Goal: Find specific page/section: Find specific page/section

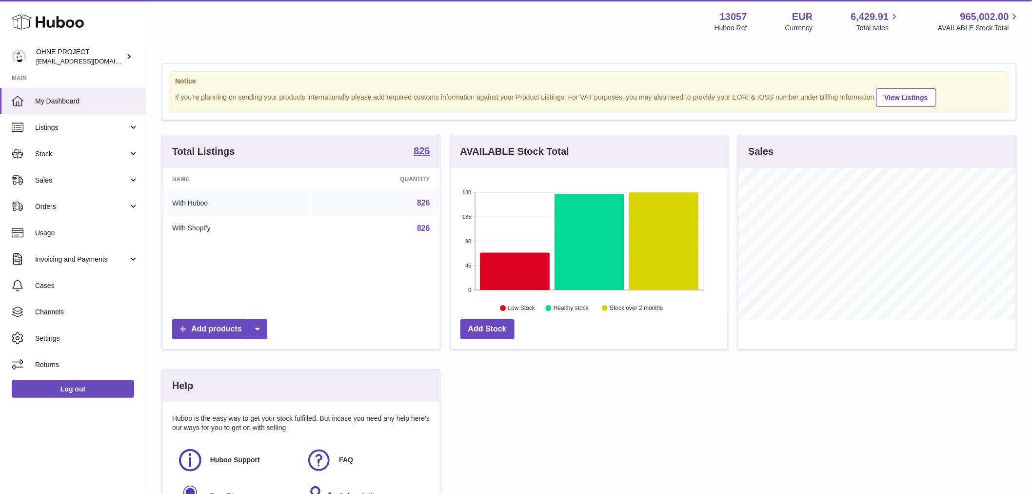
scroll to position [152, 277]
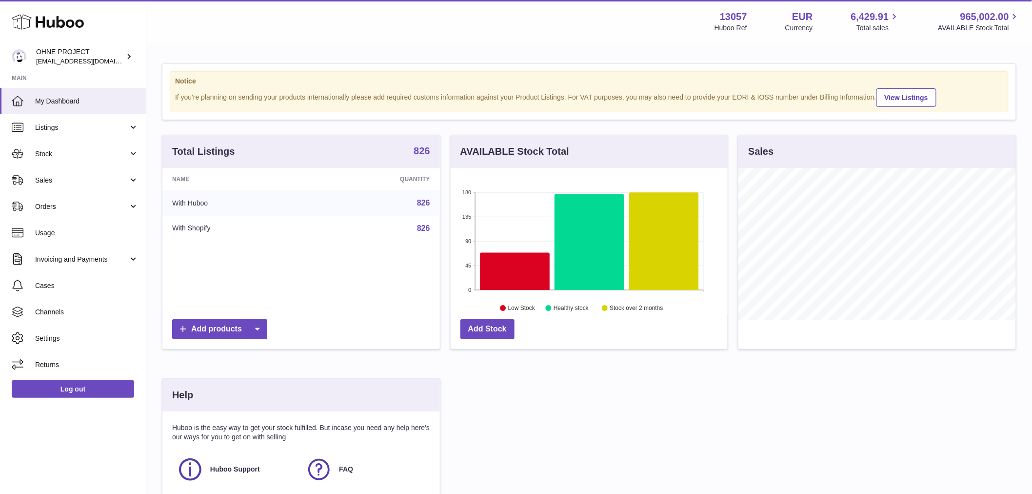
click at [424, 156] on strong "826" at bounding box center [422, 151] width 16 height 10
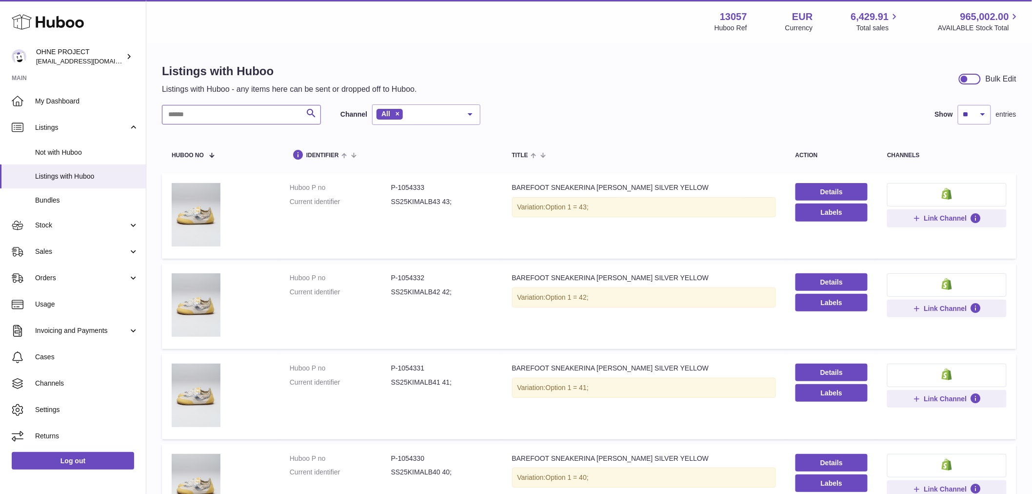
click at [217, 119] on input "text" at bounding box center [241, 115] width 159 height 20
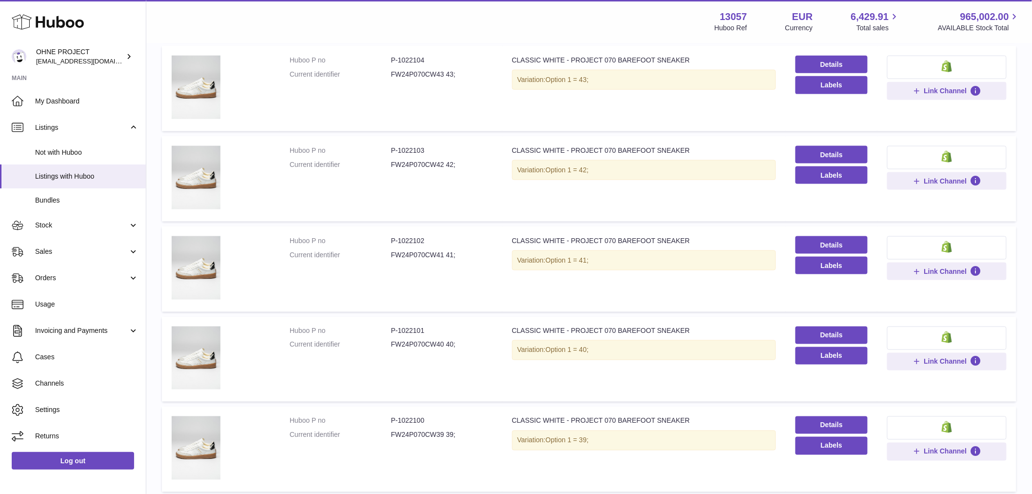
scroll to position [650, 0]
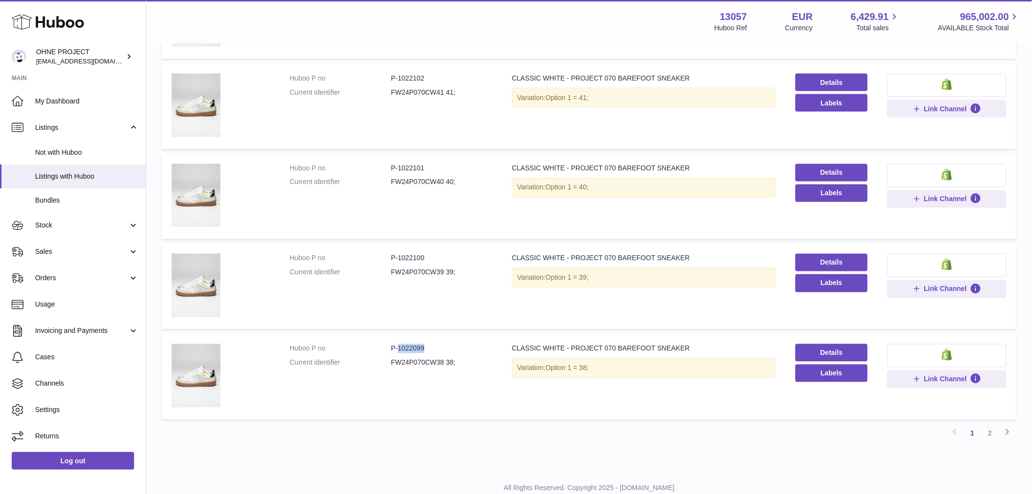
drag, startPoint x: 397, startPoint y: 345, endPoint x: 432, endPoint y: 345, distance: 35.1
click at [432, 345] on dd "P-1022099" at bounding box center [441, 348] width 101 height 9
copy dd "1022099"
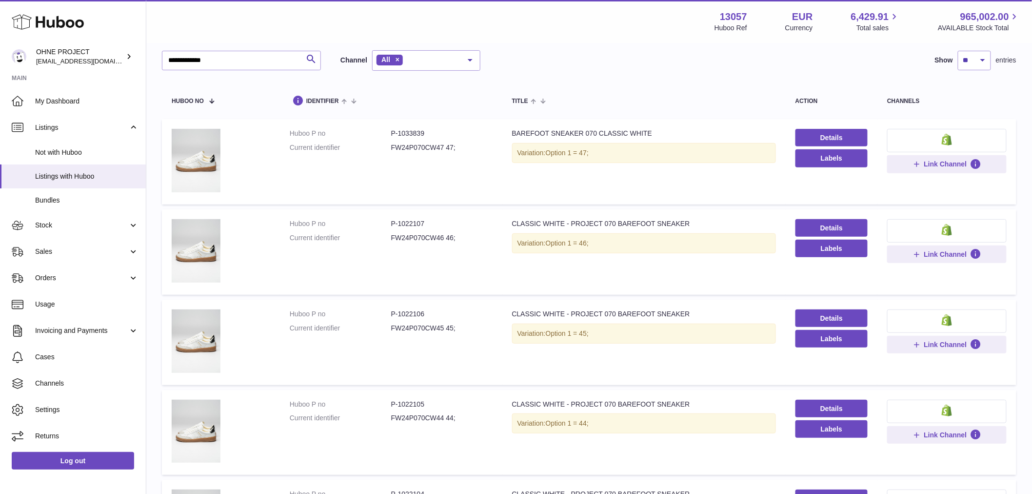
scroll to position [0, 0]
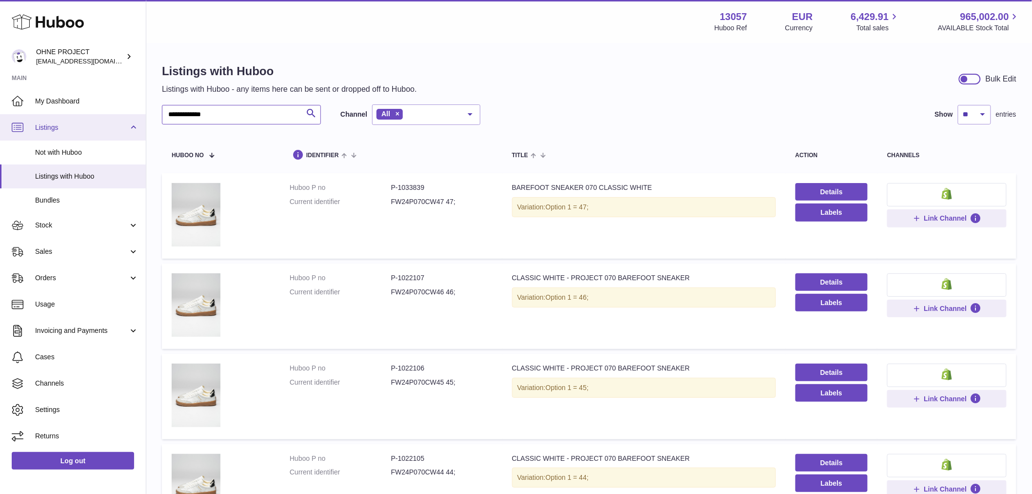
drag, startPoint x: 228, startPoint y: 119, endPoint x: 77, endPoint y: 124, distance: 151.3
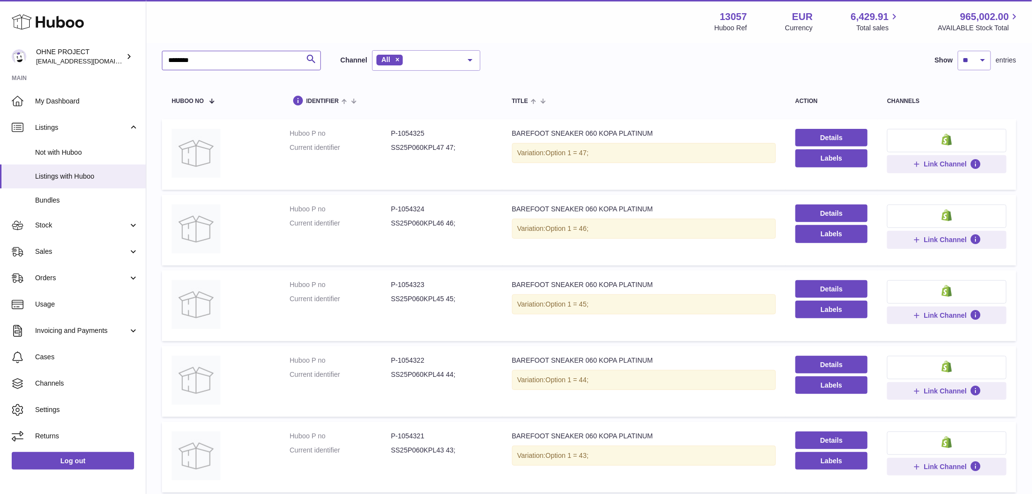
scroll to position [162, 0]
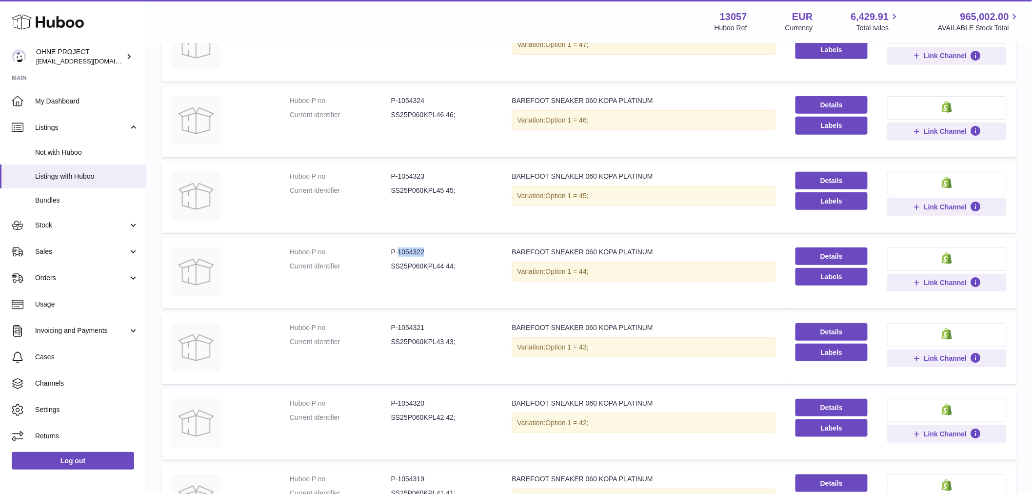
drag, startPoint x: 397, startPoint y: 251, endPoint x: 433, endPoint y: 251, distance: 36.6
click at [433, 251] on dd "P-1054322" at bounding box center [441, 251] width 101 height 9
copy dd "1054322"
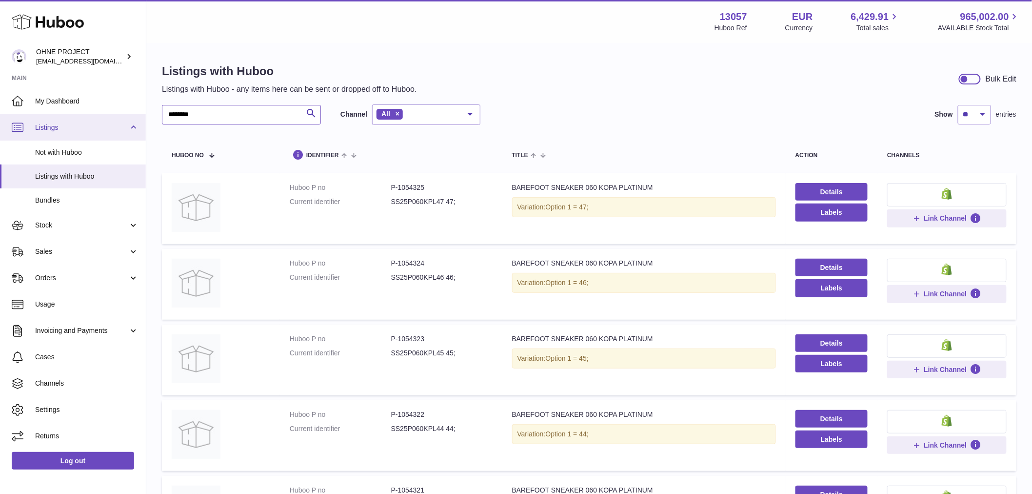
drag, startPoint x: 209, startPoint y: 115, endPoint x: 91, endPoint y: 115, distance: 117.5
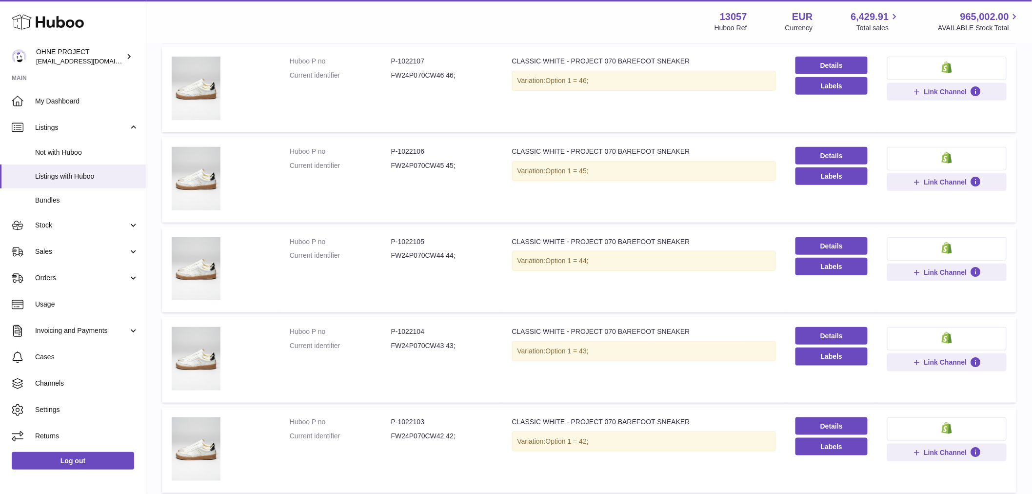
scroll to position [271, 0]
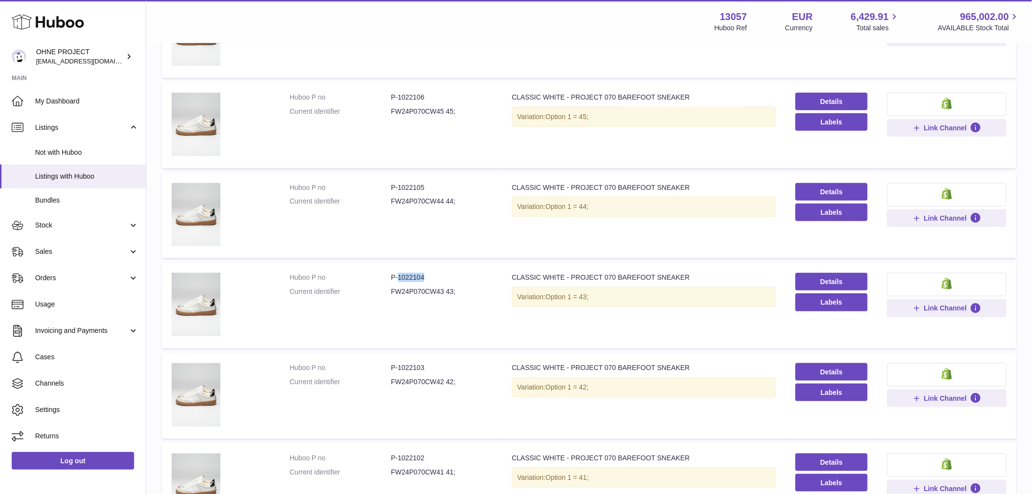
drag, startPoint x: 397, startPoint y: 276, endPoint x: 436, endPoint y: 276, distance: 39.0
click at [436, 276] on dd "P-1022104" at bounding box center [441, 277] width 101 height 9
copy dd "1022104"
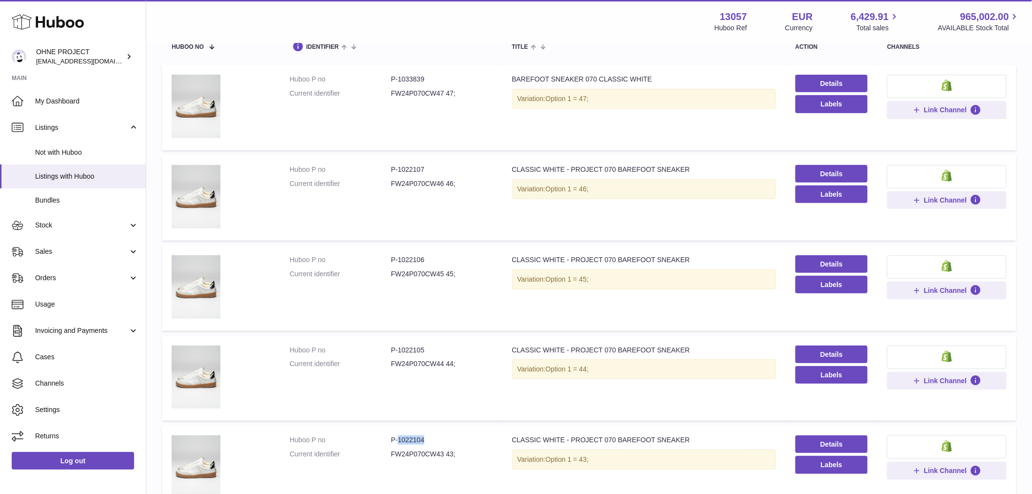
scroll to position [0, 0]
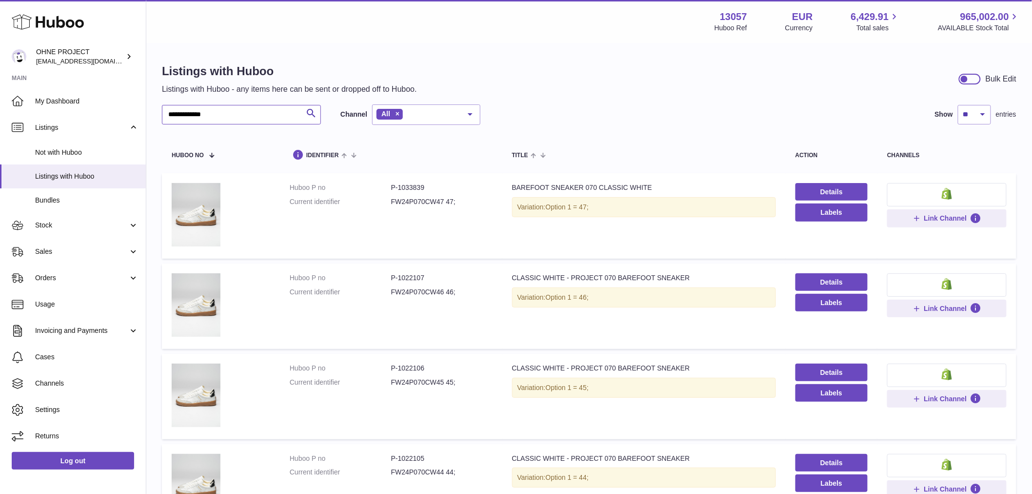
drag, startPoint x: 238, startPoint y: 116, endPoint x: 153, endPoint y: 125, distance: 84.9
click at [168, 120] on input "**********" at bounding box center [241, 115] width 159 height 20
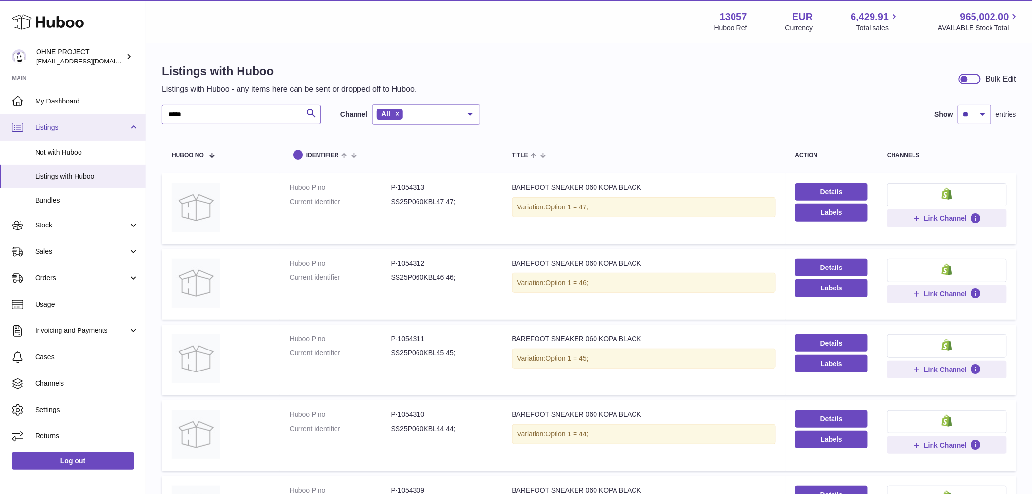
drag, startPoint x: 204, startPoint y: 114, endPoint x: 137, endPoint y: 123, distance: 67.5
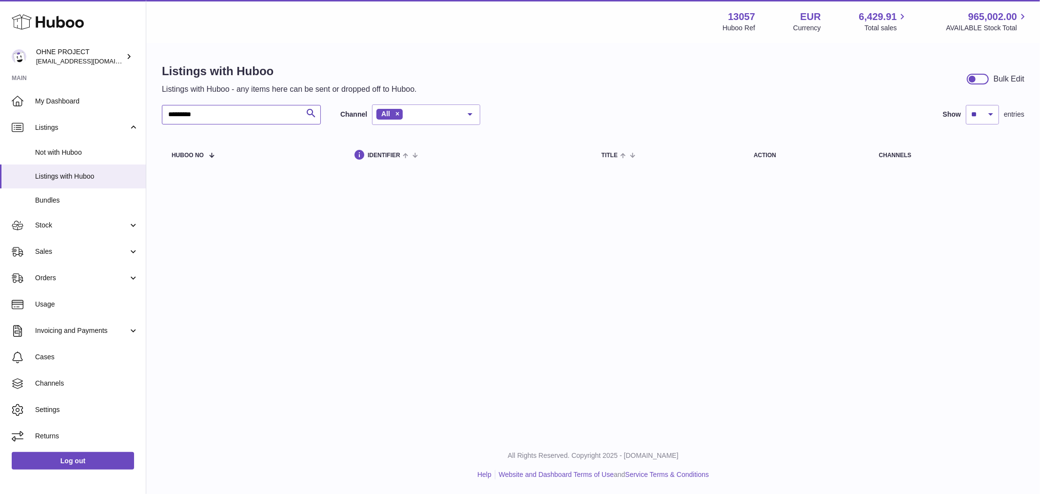
click at [185, 115] on input "*********" at bounding box center [241, 115] width 159 height 20
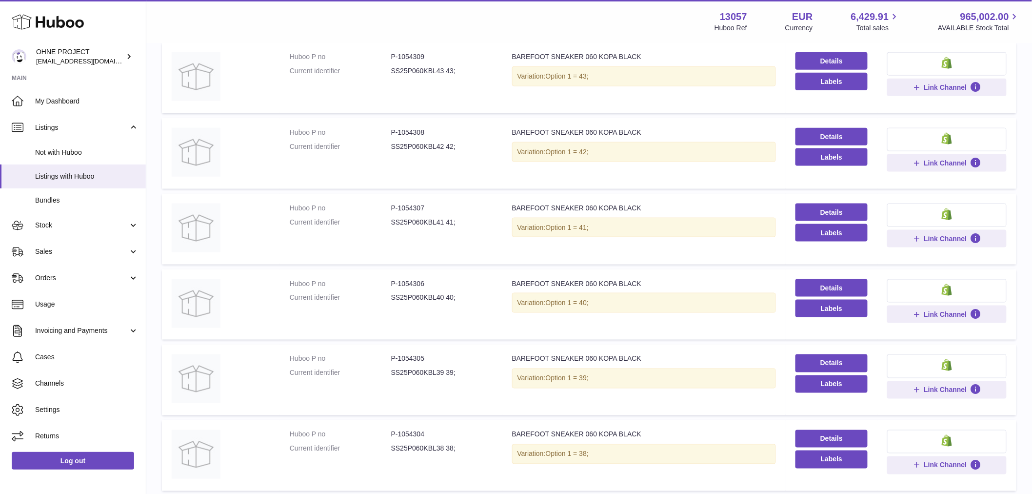
scroll to position [535, 0]
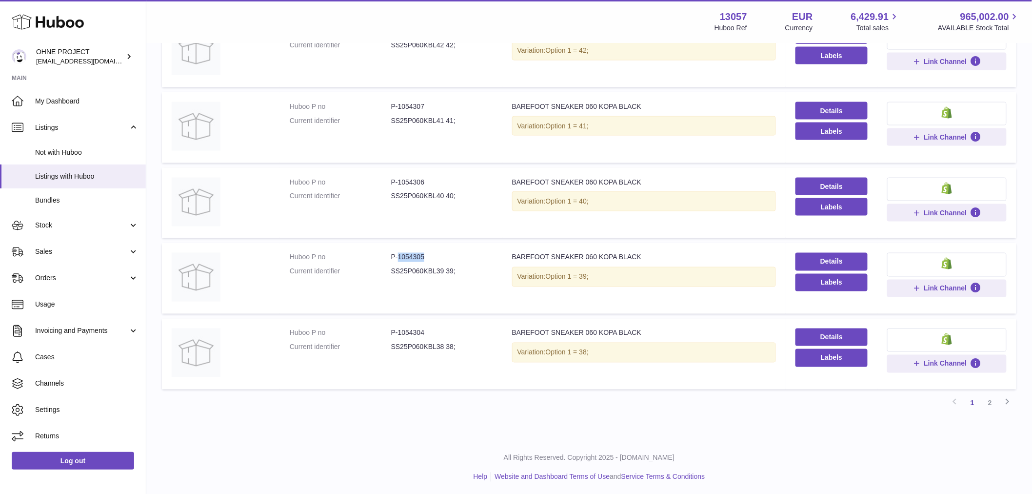
drag, startPoint x: 396, startPoint y: 254, endPoint x: 427, endPoint y: 254, distance: 31.7
click at [427, 254] on dd "P-1054305" at bounding box center [441, 257] width 101 height 9
copy dd "1054305"
drag, startPoint x: 397, startPoint y: 179, endPoint x: 431, endPoint y: 179, distance: 33.7
click at [431, 179] on dd "P-1054306" at bounding box center [441, 182] width 101 height 9
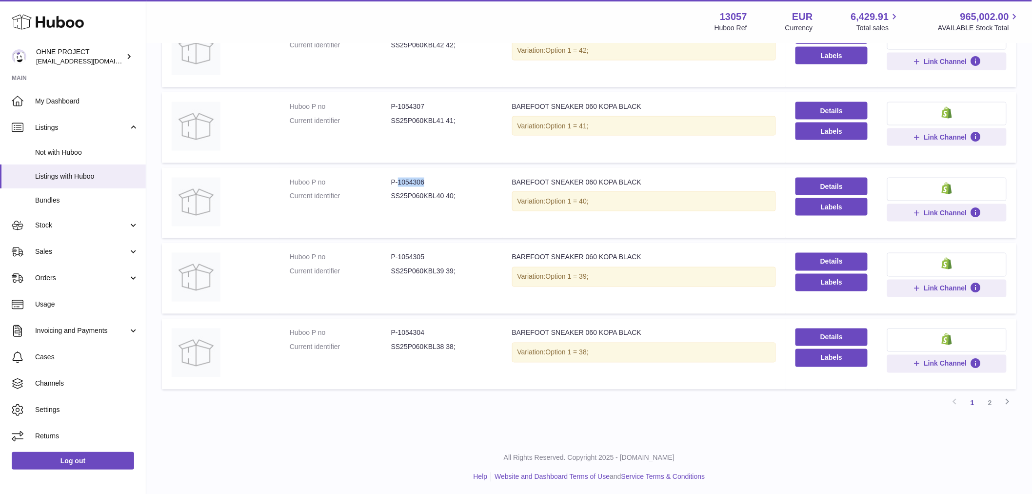
copy dd "1054306"
drag, startPoint x: 397, startPoint y: 105, endPoint x: 432, endPoint y: 105, distance: 35.1
click at [432, 105] on dd "P-1054307" at bounding box center [441, 106] width 101 height 9
copy dd "1054307"
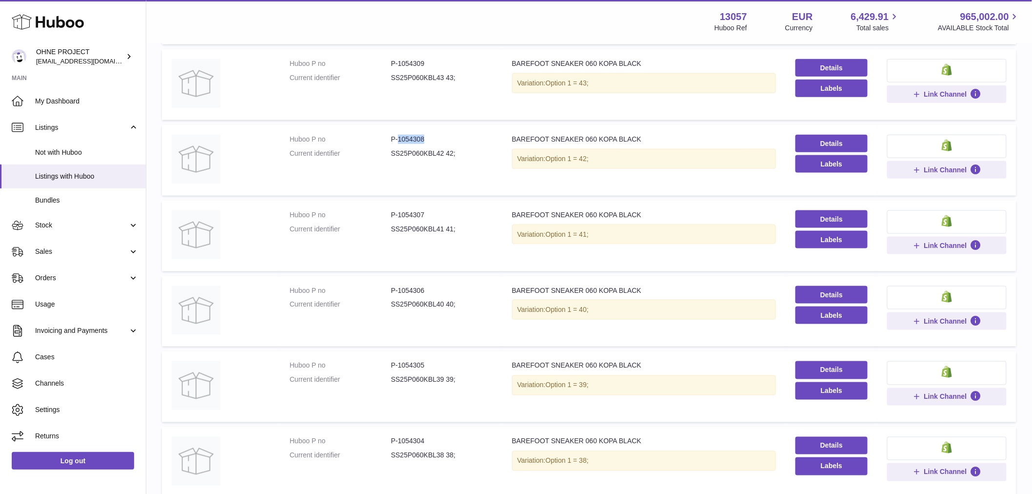
drag, startPoint x: 397, startPoint y: 139, endPoint x: 433, endPoint y: 139, distance: 36.6
click at [433, 139] on dd "P-1054308" at bounding box center [441, 139] width 101 height 9
copy dd "1054308"
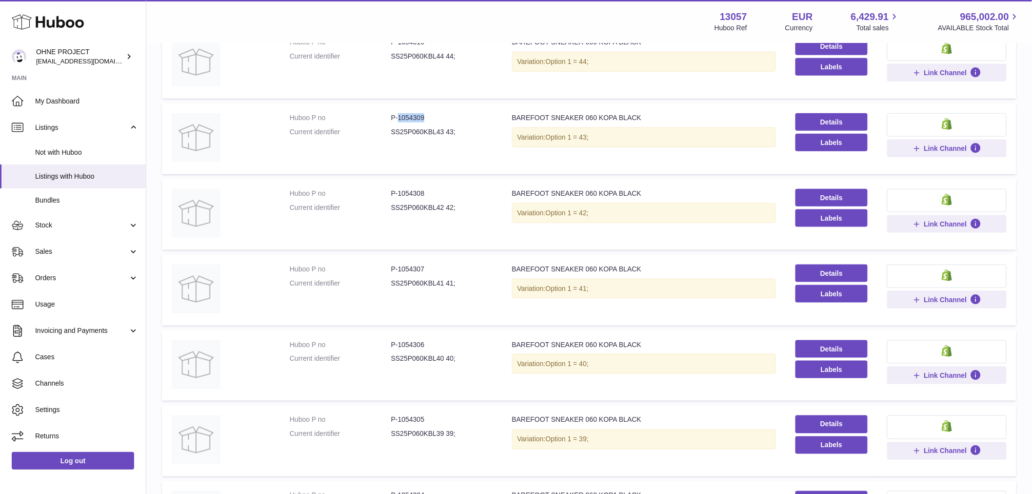
drag, startPoint x: 397, startPoint y: 116, endPoint x: 426, endPoint y: 116, distance: 28.8
click at [426, 116] on dd "P-1054309" at bounding box center [441, 117] width 101 height 9
copy dd "1054309"
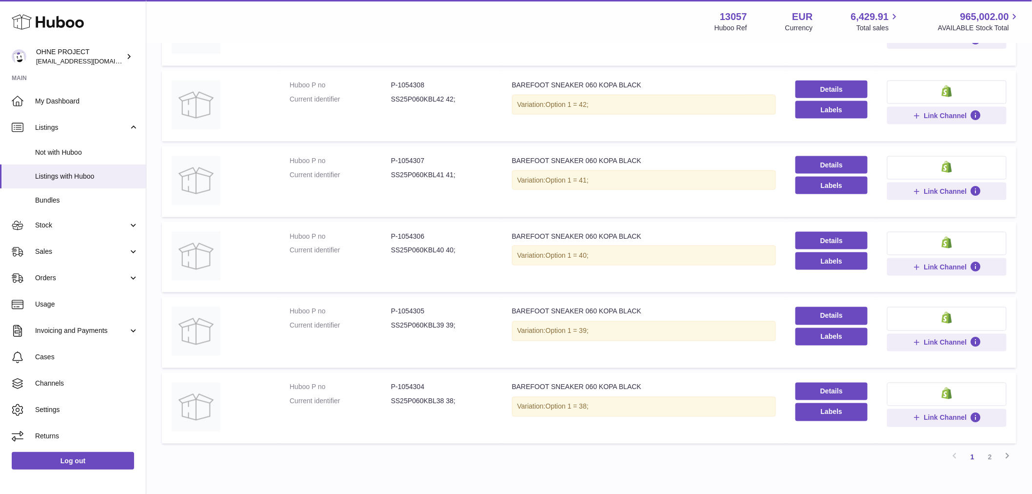
scroll to position [535, 0]
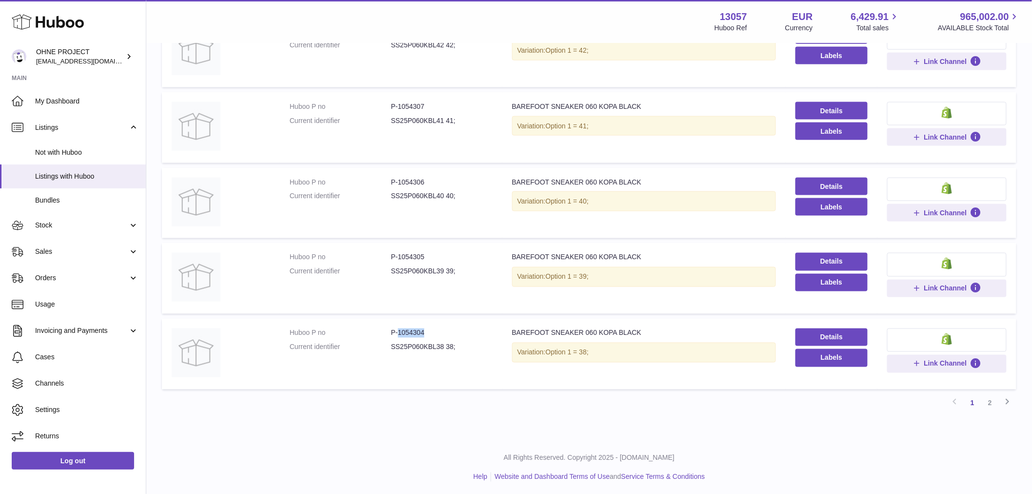
drag, startPoint x: 397, startPoint y: 330, endPoint x: 431, endPoint y: 330, distance: 34.1
click at [431, 330] on dd "P-1054304" at bounding box center [441, 332] width 101 height 9
copy dd "1054304"
click at [989, 402] on link "2" at bounding box center [990, 403] width 18 height 18
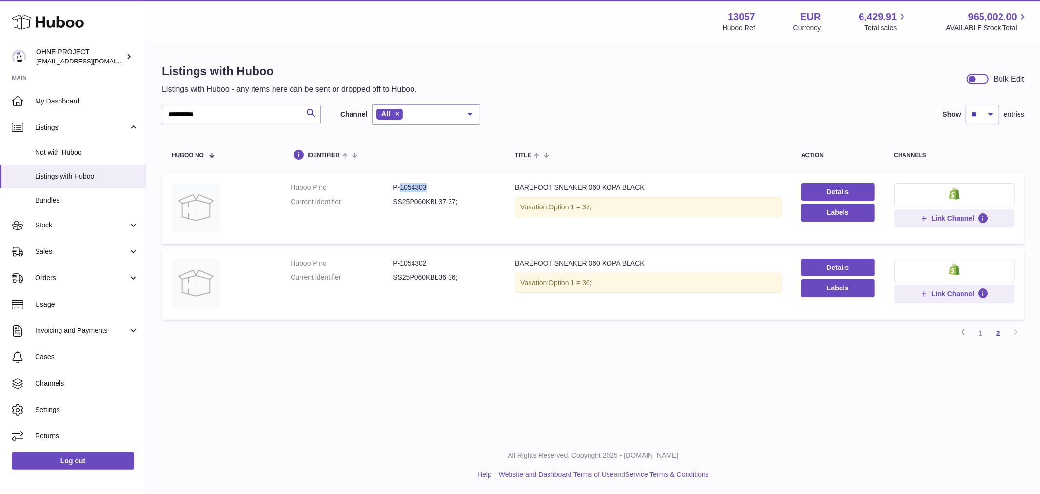
drag, startPoint x: 399, startPoint y: 188, endPoint x: 440, endPoint y: 184, distance: 41.2
click at [440, 184] on dd "P-1054303" at bounding box center [444, 187] width 102 height 9
copy dd "1054303"
click at [982, 335] on link "1" at bounding box center [981, 333] width 18 height 18
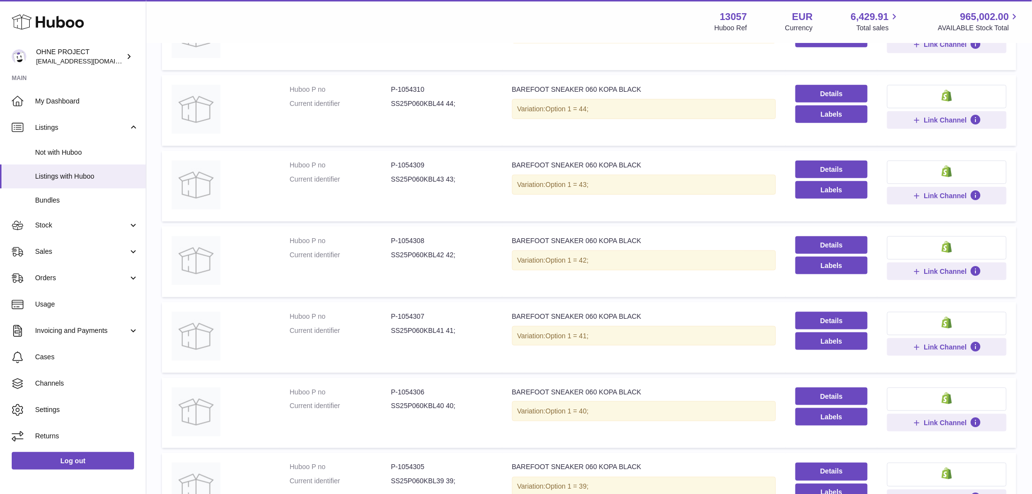
scroll to position [488, 0]
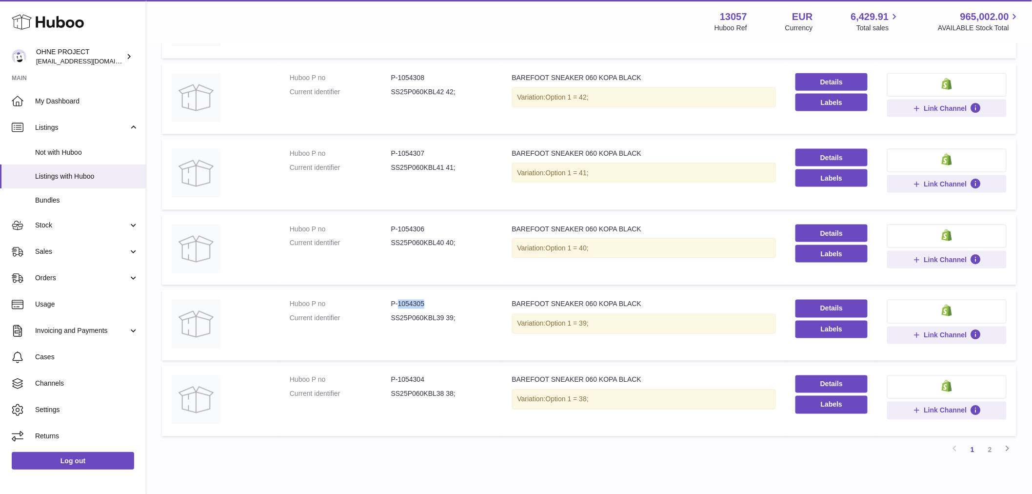
drag, startPoint x: 396, startPoint y: 301, endPoint x: 428, endPoint y: 296, distance: 32.6
click at [428, 296] on td "Huboo P no P-1054305 Current identifier SS25P060KBL39 39;" at bounding box center [391, 325] width 222 height 71
click at [992, 449] on link "2" at bounding box center [990, 450] width 18 height 18
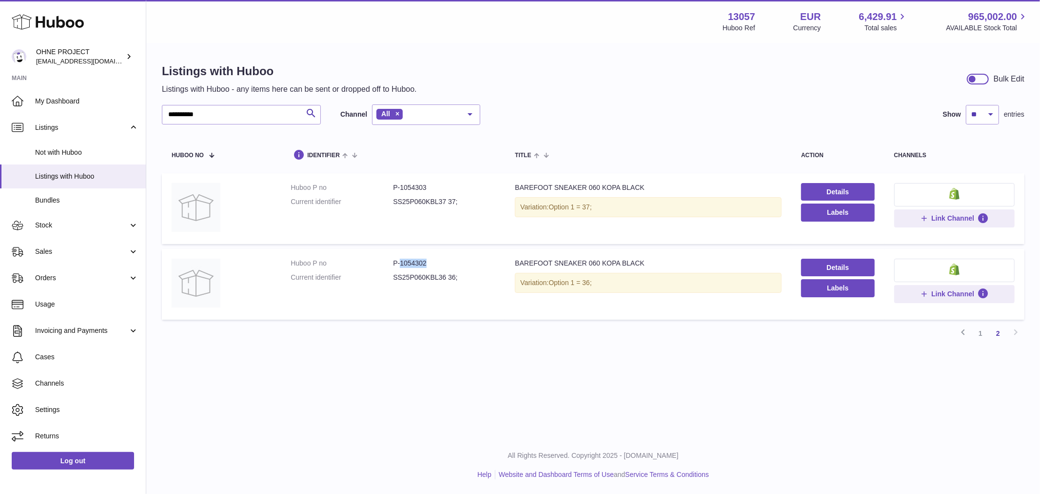
drag, startPoint x: 398, startPoint y: 261, endPoint x: 433, endPoint y: 259, distance: 35.2
click at [433, 259] on dd "P-1054302" at bounding box center [444, 262] width 102 height 9
drag, startPoint x: 753, startPoint y: 76, endPoint x: 767, endPoint y: 74, distance: 13.8
click at [763, 76] on div "Listings with Huboo Listings with Huboo - any items here can be sent or dropped…" at bounding box center [593, 78] width 863 height 31
click at [977, 335] on link "1" at bounding box center [981, 333] width 18 height 18
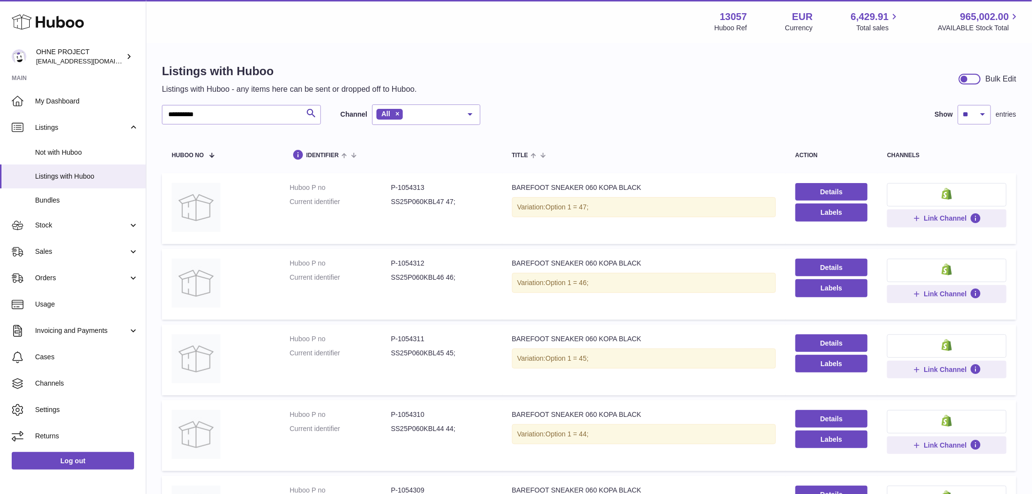
scroll to position [162, 0]
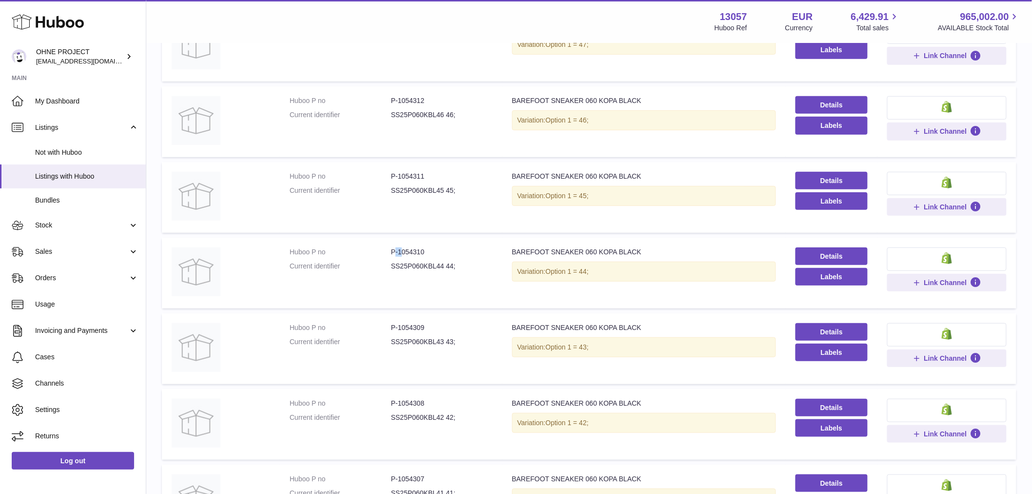
drag, startPoint x: 395, startPoint y: 251, endPoint x: 401, endPoint y: 250, distance: 5.9
click at [401, 250] on dd "P-1054310" at bounding box center [441, 251] width 101 height 9
drag, startPoint x: 397, startPoint y: 250, endPoint x: 425, endPoint y: 250, distance: 27.8
click at [425, 250] on dd "P-1054310" at bounding box center [441, 251] width 101 height 9
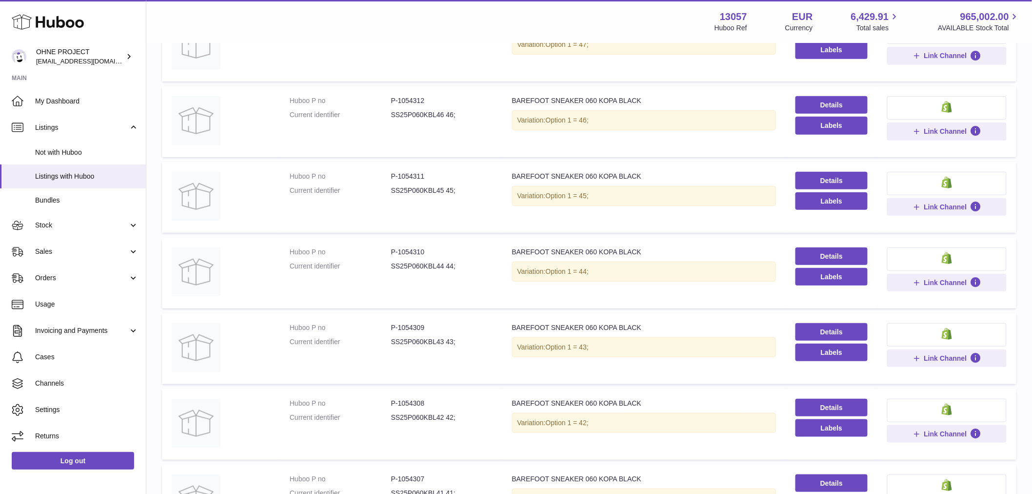
click at [396, 328] on dd "P-1054309" at bounding box center [441, 327] width 101 height 9
drag, startPoint x: 397, startPoint y: 327, endPoint x: 433, endPoint y: 324, distance: 36.2
click at [433, 324] on dd "P-1054309" at bounding box center [441, 327] width 101 height 9
drag, startPoint x: 397, startPoint y: 250, endPoint x: 429, endPoint y: 244, distance: 33.1
click at [428, 244] on td "Huboo P no P-1054310 Current identifier SS25P060KBL44 44;" at bounding box center [391, 273] width 222 height 71
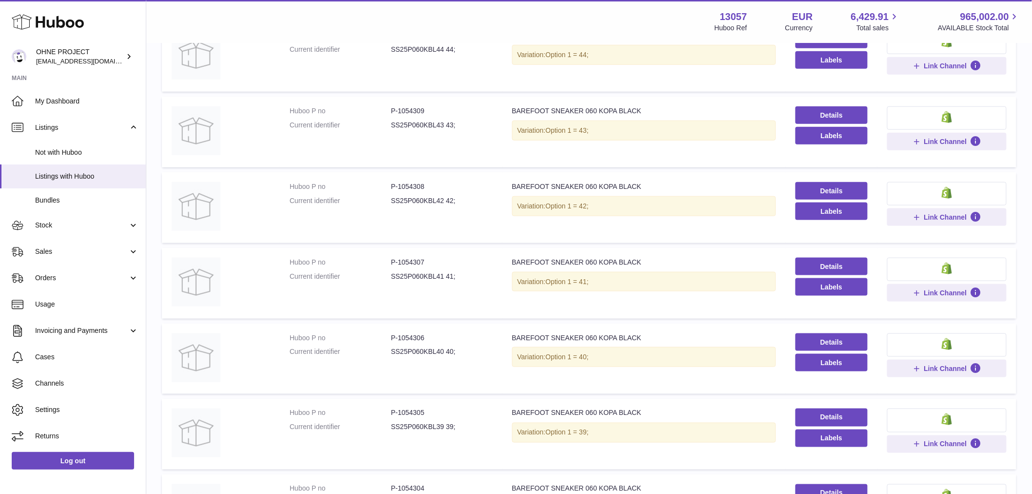
scroll to position [535, 0]
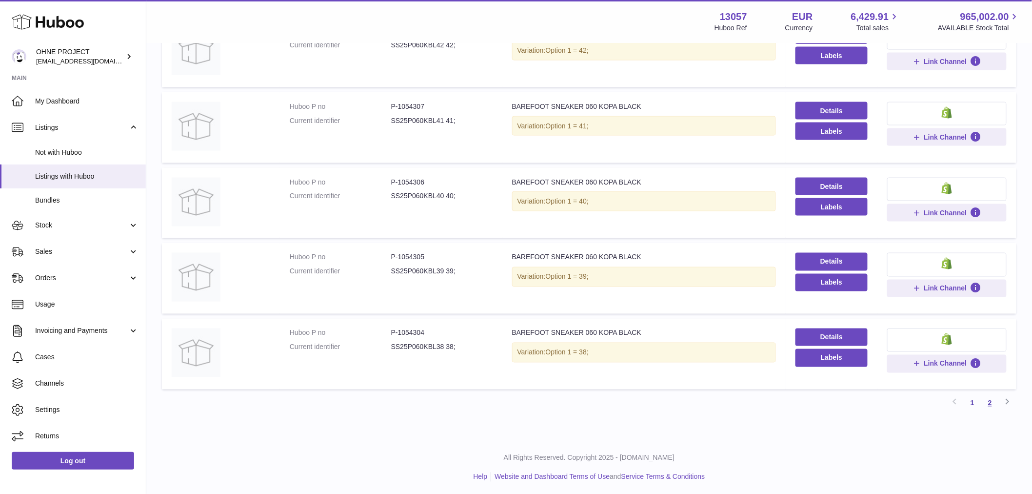
click at [991, 404] on link "2" at bounding box center [990, 403] width 18 height 18
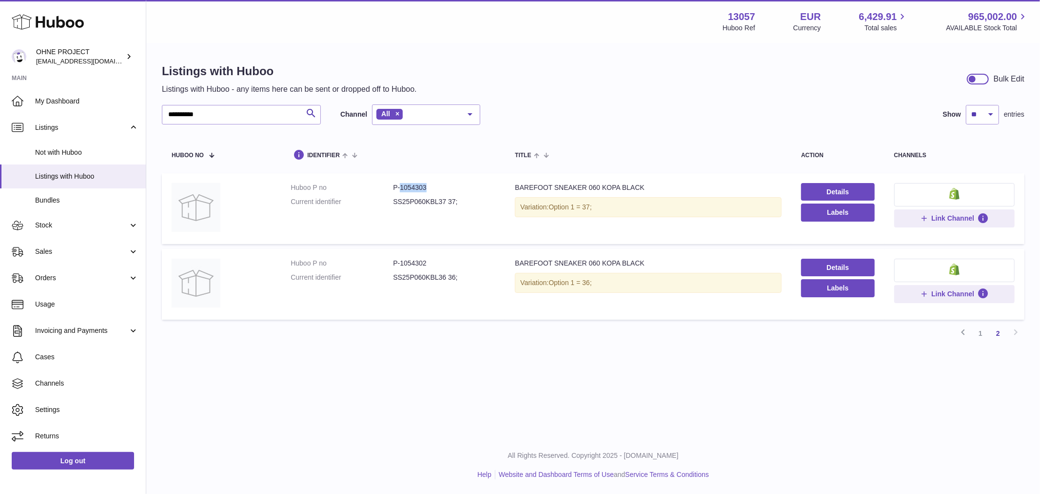
drag, startPoint x: 398, startPoint y: 188, endPoint x: 450, endPoint y: 188, distance: 51.2
click at [450, 188] on dd "P-1054303" at bounding box center [444, 187] width 102 height 9
click at [979, 333] on link "1" at bounding box center [981, 333] width 18 height 18
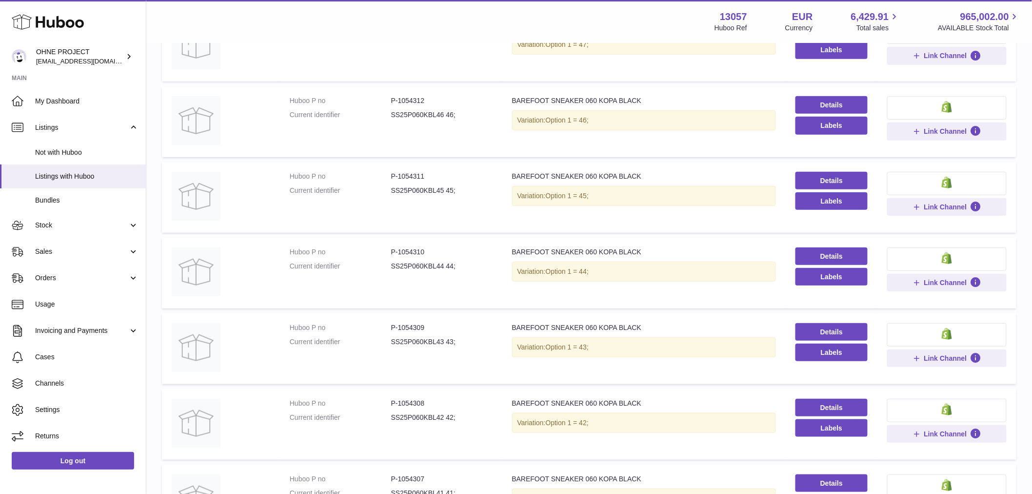
scroll to position [217, 0]
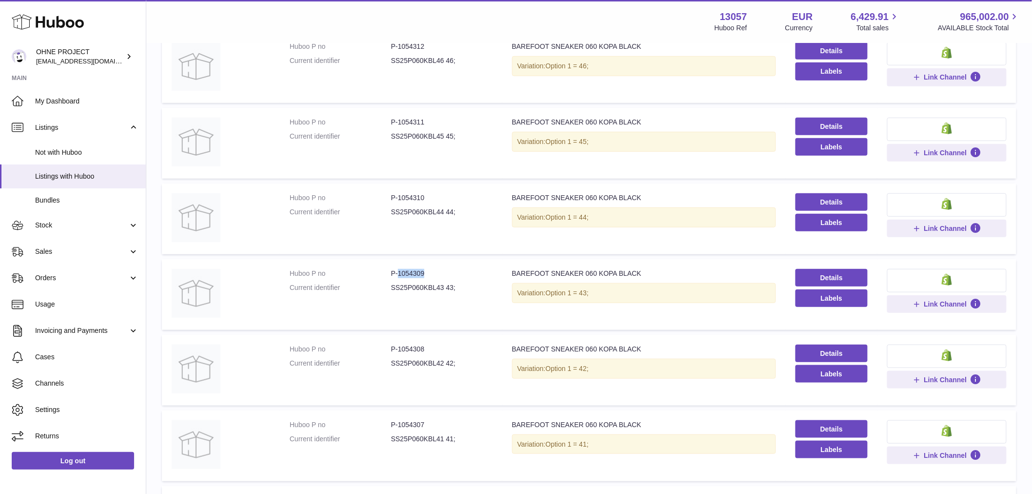
drag, startPoint x: 396, startPoint y: 273, endPoint x: 447, endPoint y: 275, distance: 51.7
click at [447, 275] on dd "P-1054309" at bounding box center [441, 273] width 101 height 9
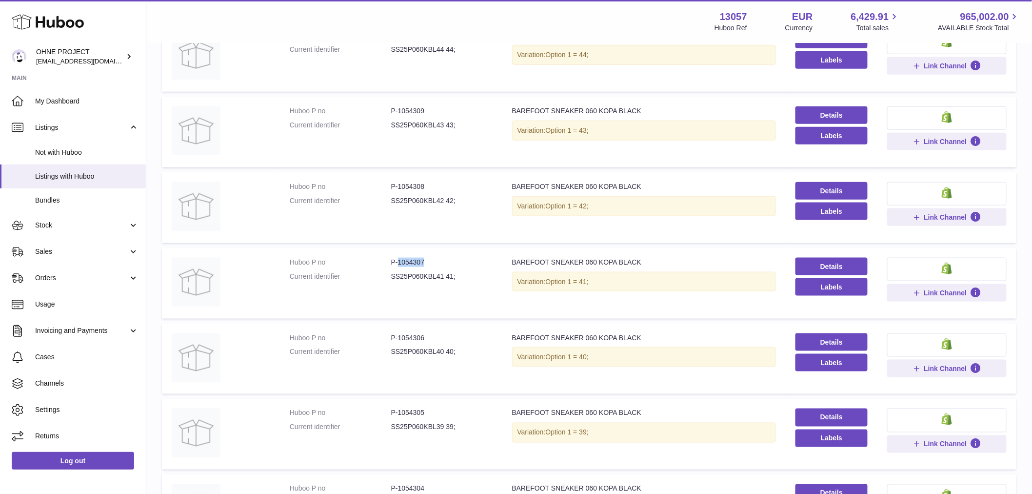
drag, startPoint x: 396, startPoint y: 258, endPoint x: 436, endPoint y: 257, distance: 40.5
click at [436, 258] on dd "P-1054307" at bounding box center [441, 262] width 101 height 9
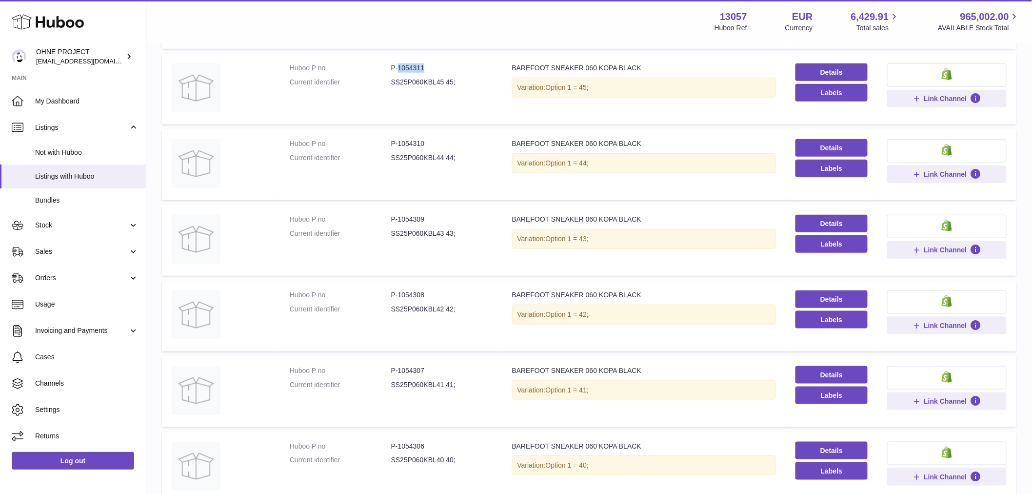
drag, startPoint x: 396, startPoint y: 70, endPoint x: 423, endPoint y: 66, distance: 27.5
click at [423, 67] on dd "P-1054311" at bounding box center [441, 67] width 101 height 9
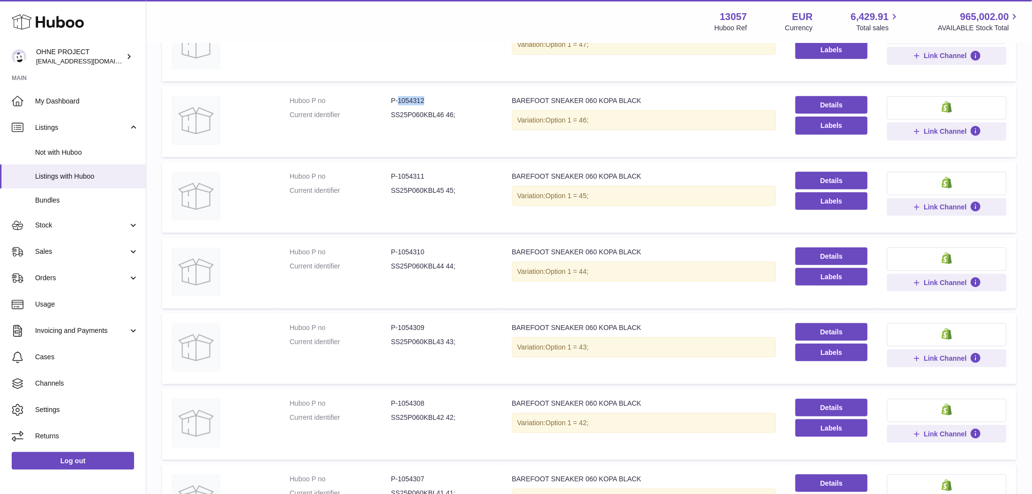
drag, startPoint x: 396, startPoint y: 99, endPoint x: 436, endPoint y: 103, distance: 39.7
click at [435, 103] on dd "P-1054312" at bounding box center [441, 100] width 101 height 9
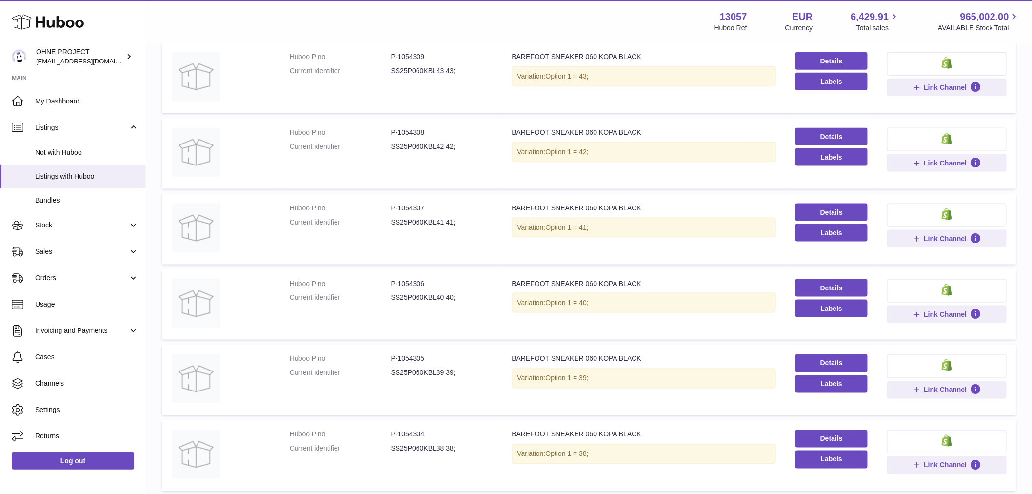
scroll to position [535, 0]
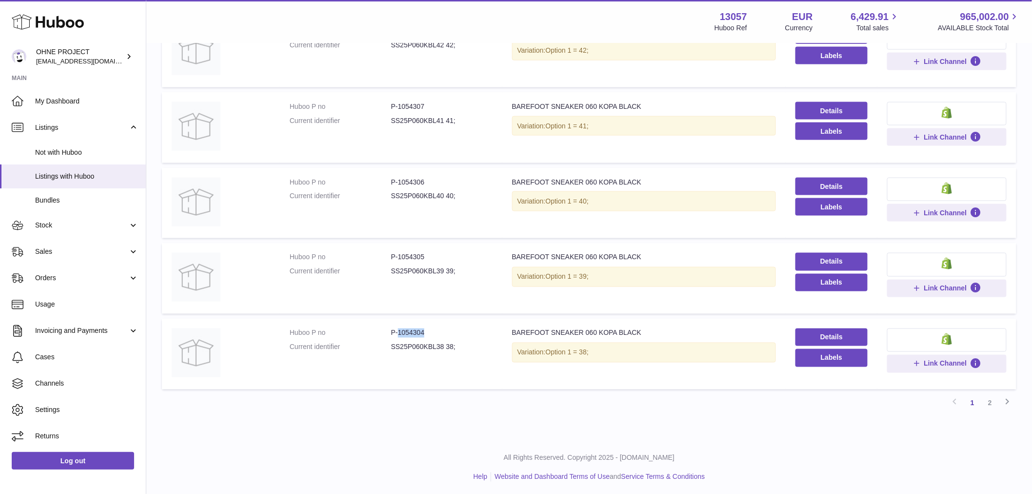
drag, startPoint x: 396, startPoint y: 330, endPoint x: 435, endPoint y: 324, distance: 39.4
click at [435, 324] on td "Huboo P no P-1054304 Current identifier SS25P060KBL38 38;" at bounding box center [391, 353] width 222 height 71
drag, startPoint x: 397, startPoint y: 179, endPoint x: 456, endPoint y: 179, distance: 59.5
click at [456, 179] on dd "P-1054306" at bounding box center [441, 182] width 101 height 9
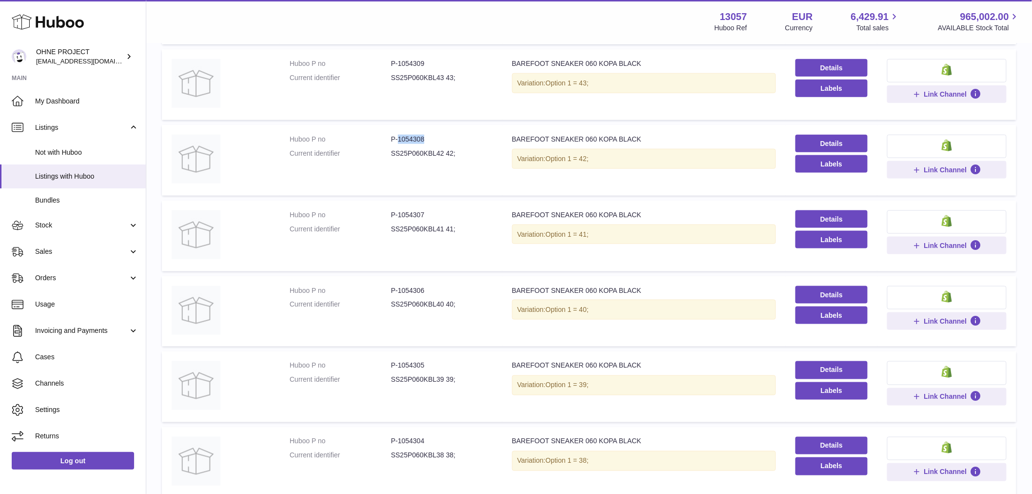
drag, startPoint x: 397, startPoint y: 135, endPoint x: 441, endPoint y: 138, distance: 44.5
click at [441, 138] on dd "P-1054308" at bounding box center [441, 139] width 101 height 9
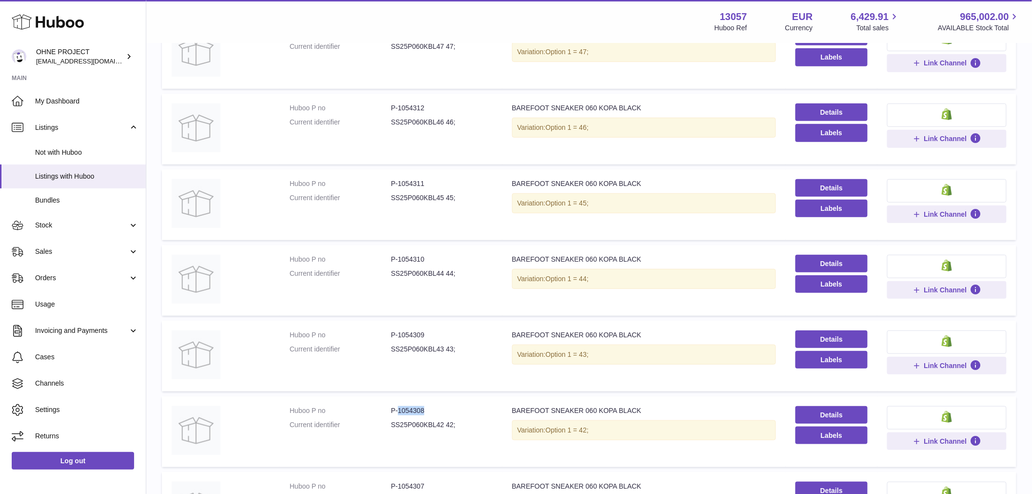
scroll to position [0, 0]
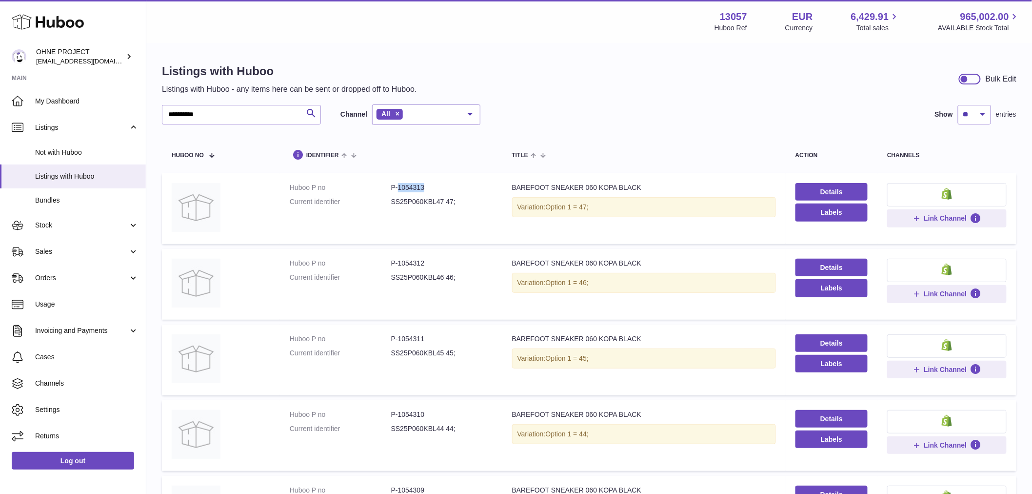
drag, startPoint x: 397, startPoint y: 187, endPoint x: 437, endPoint y: 185, distance: 40.5
click at [437, 185] on dd "P-1054313" at bounding box center [441, 187] width 101 height 9
drag, startPoint x: 227, startPoint y: 110, endPoint x: 147, endPoint y: 133, distance: 83.1
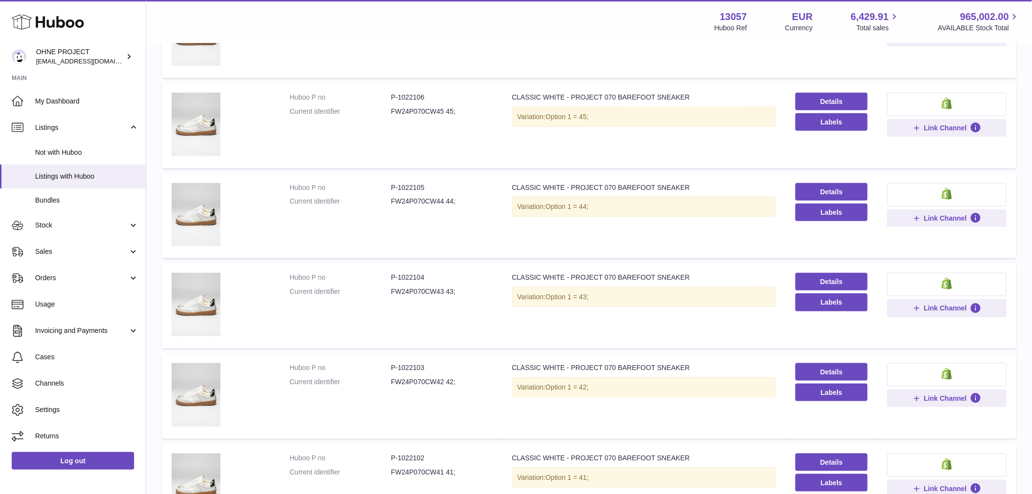
scroll to position [433, 0]
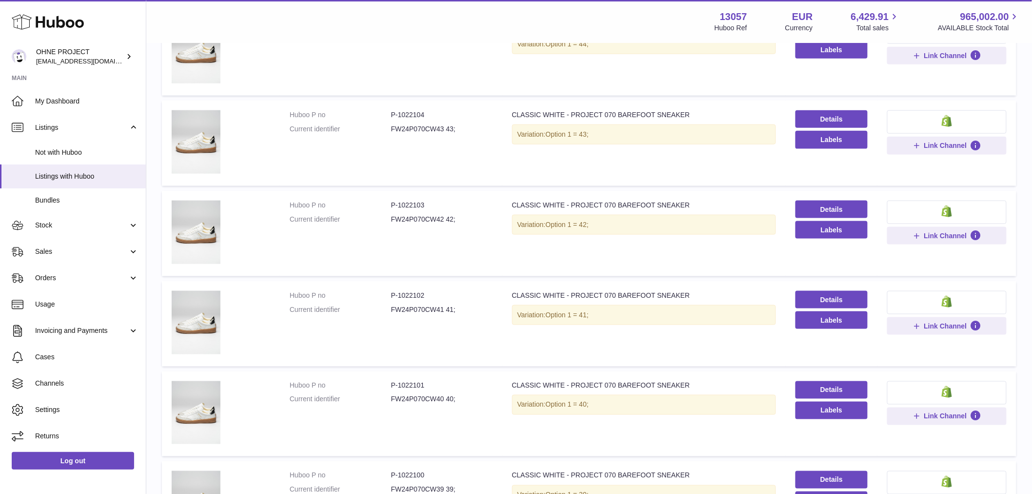
type input "*********"
drag, startPoint x: 397, startPoint y: 290, endPoint x: 433, endPoint y: 286, distance: 36.3
click at [433, 286] on td "Huboo P no P-1022102 Current identifier FW24P070CW41 41;" at bounding box center [391, 323] width 222 height 85
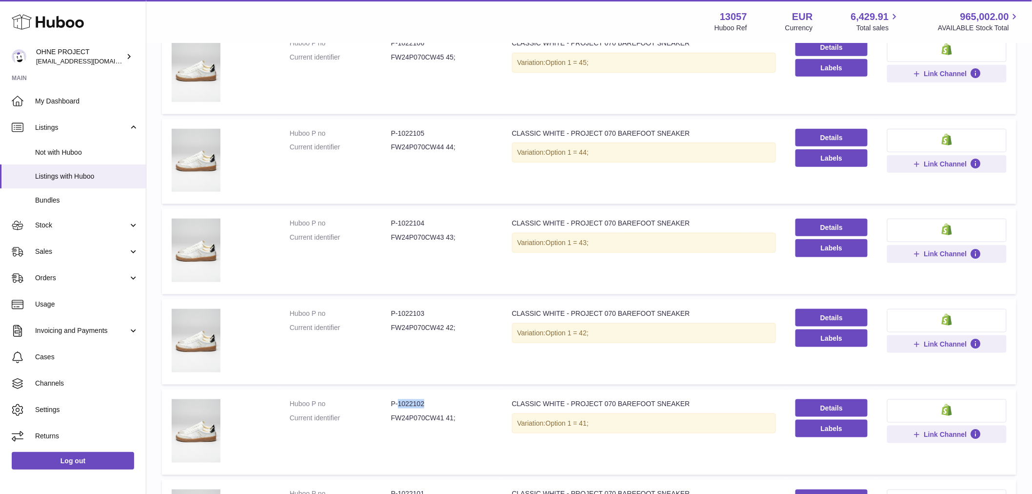
scroll to position [271, 0]
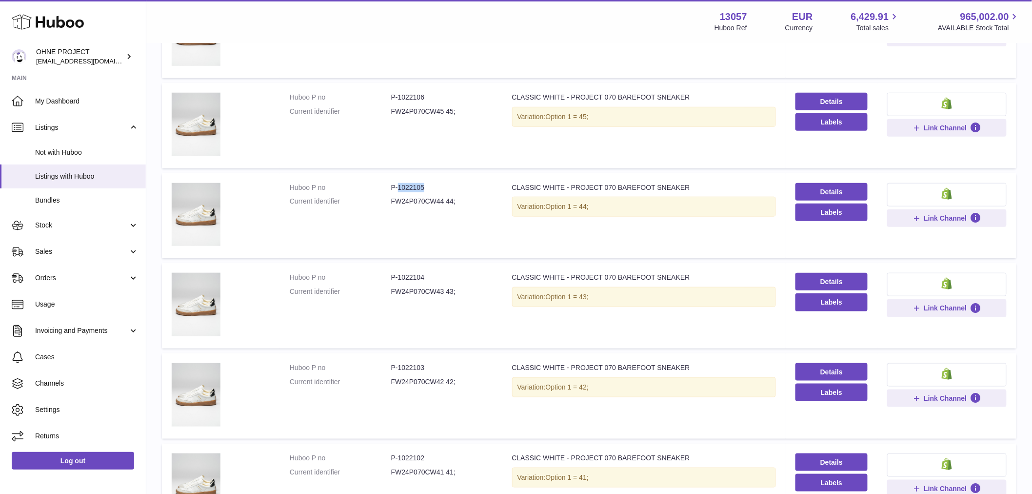
drag, startPoint x: 396, startPoint y: 183, endPoint x: 470, endPoint y: 176, distance: 74.5
click at [470, 176] on td "Huboo P no P-1022105 Current identifier FW24P070CW44 44;" at bounding box center [391, 215] width 222 height 85
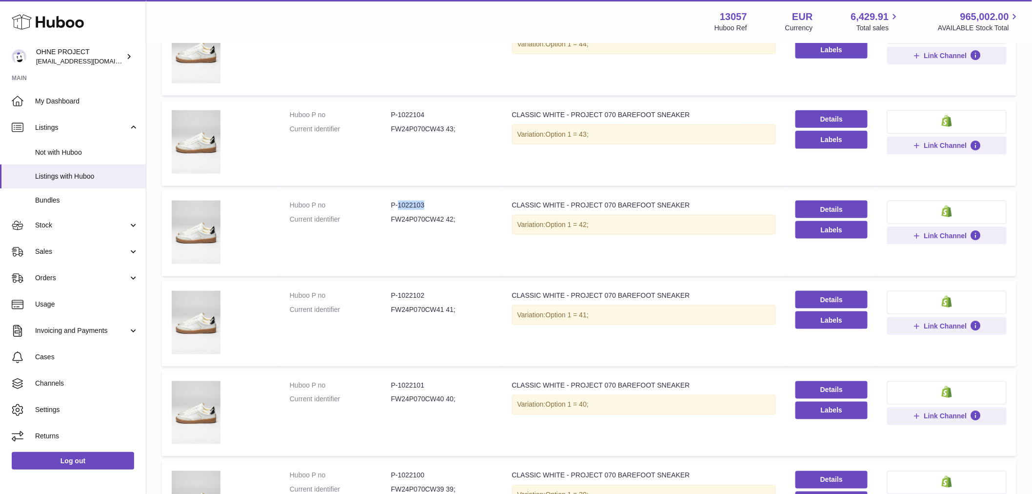
drag, startPoint x: 396, startPoint y: 202, endPoint x: 436, endPoint y: 199, distance: 40.1
click at [436, 200] on dd "P-1022103" at bounding box center [441, 204] width 101 height 9
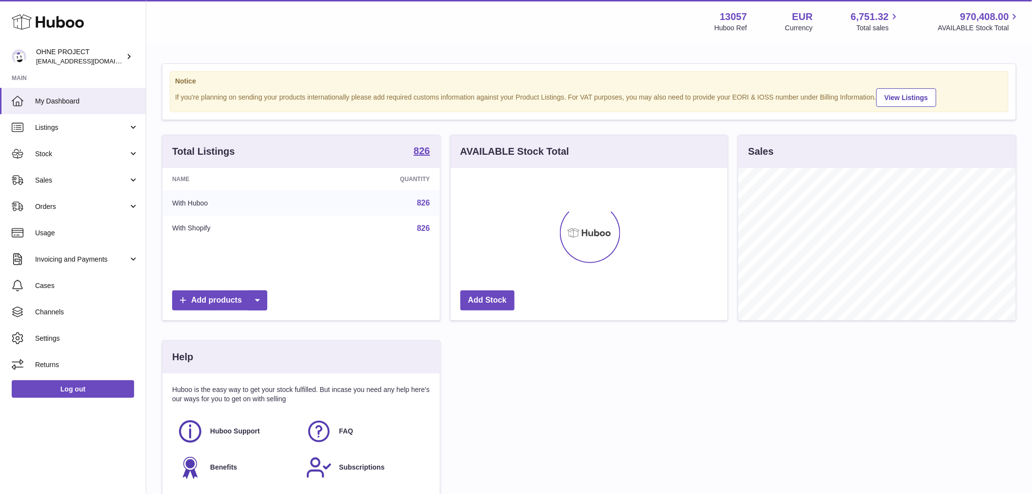
scroll to position [152, 277]
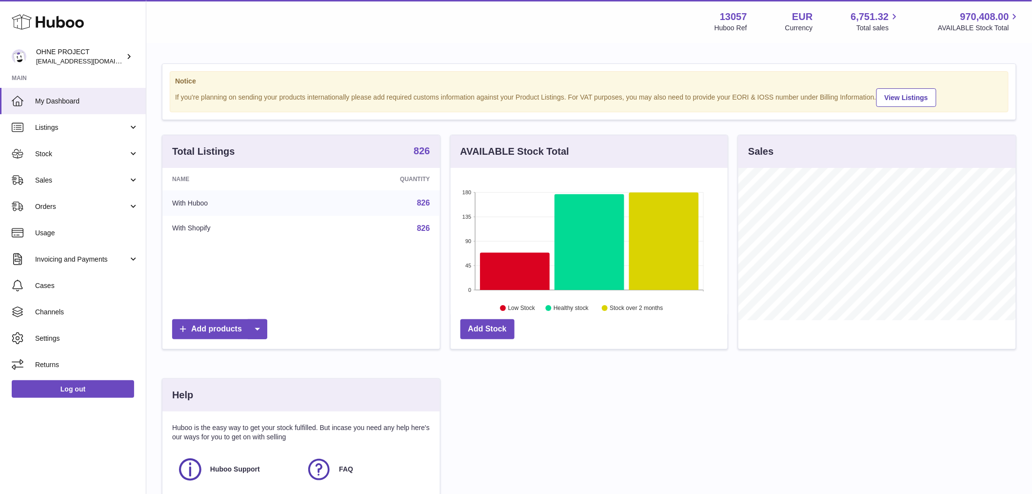
click at [421, 156] on strong "826" at bounding box center [422, 151] width 16 height 10
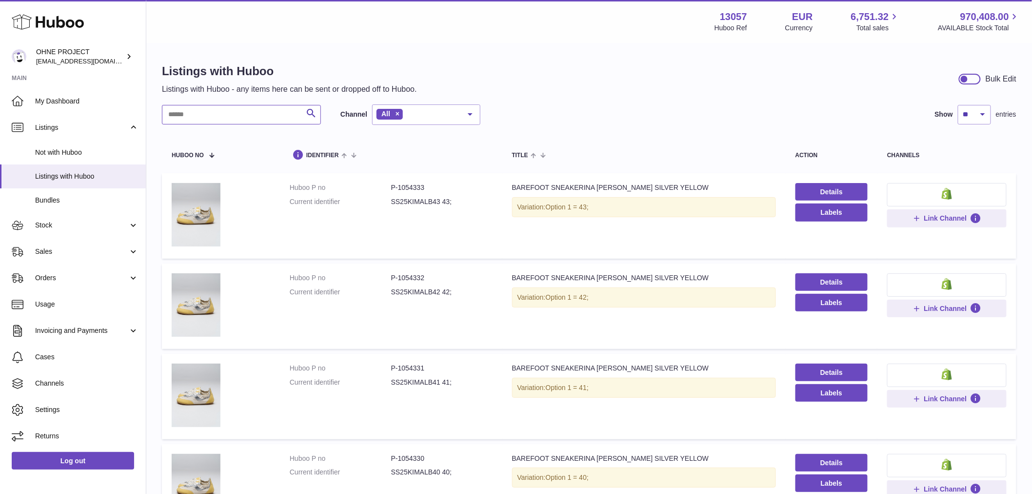
click at [259, 114] on input "text" at bounding box center [241, 115] width 159 height 20
drag, startPoint x: 242, startPoint y: 116, endPoint x: 157, endPoint y: 129, distance: 86.4
type input "****"
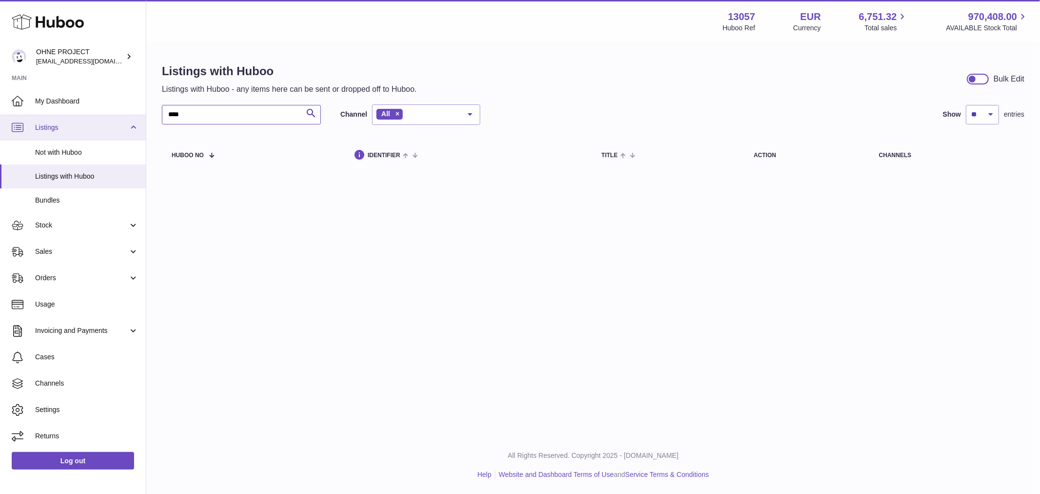
drag, startPoint x: 189, startPoint y: 125, endPoint x: 141, endPoint y: 138, distance: 49.6
click at [141, 138] on div "Huboo OHNE PROJECT [EMAIL_ADDRESS][DOMAIN_NAME] Main My Dashboard Listings Not …" at bounding box center [520, 247] width 1040 height 494
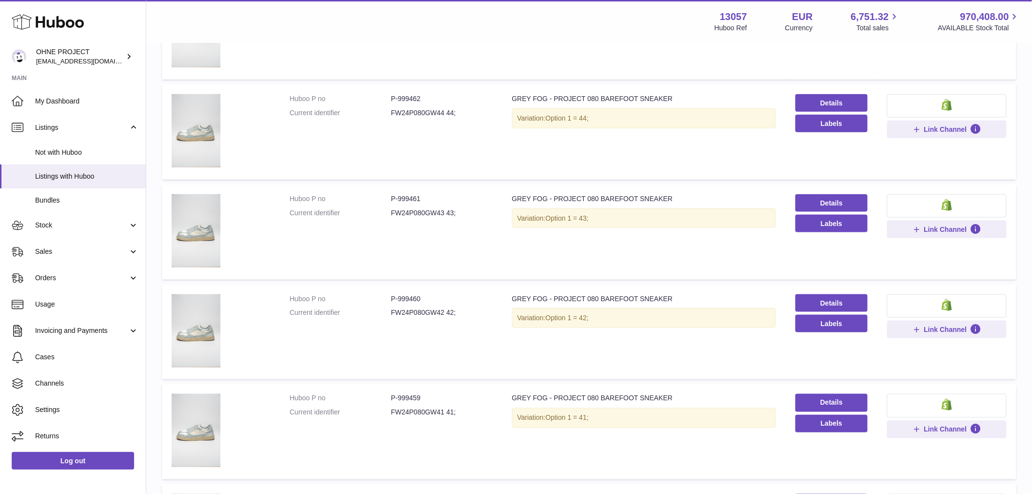
scroll to position [433, 0]
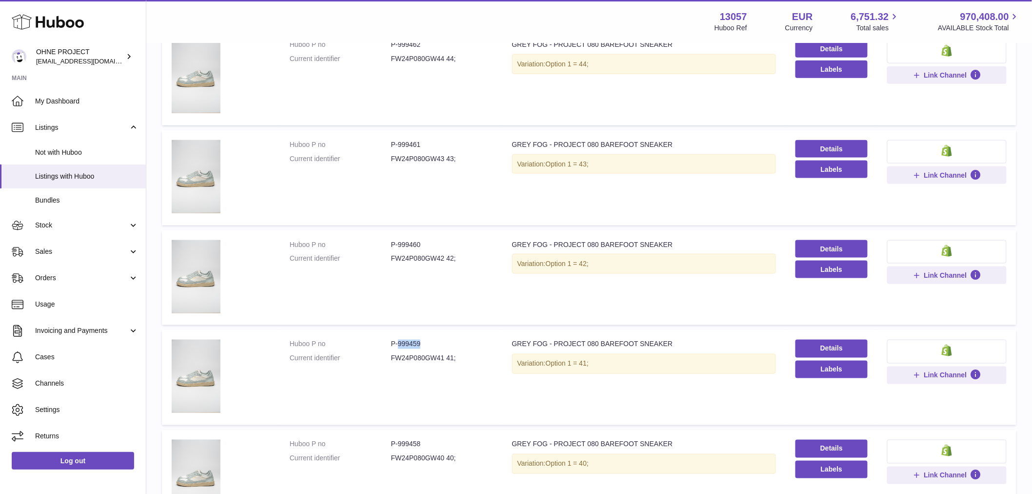
drag, startPoint x: 398, startPoint y: 342, endPoint x: 425, endPoint y: 342, distance: 26.8
click at [425, 342] on dd "P-999459" at bounding box center [441, 343] width 101 height 9
copy dd "999459"
drag, startPoint x: 394, startPoint y: 240, endPoint x: 418, endPoint y: 238, distance: 24.5
click at [418, 240] on dd "P-999460" at bounding box center [441, 244] width 101 height 9
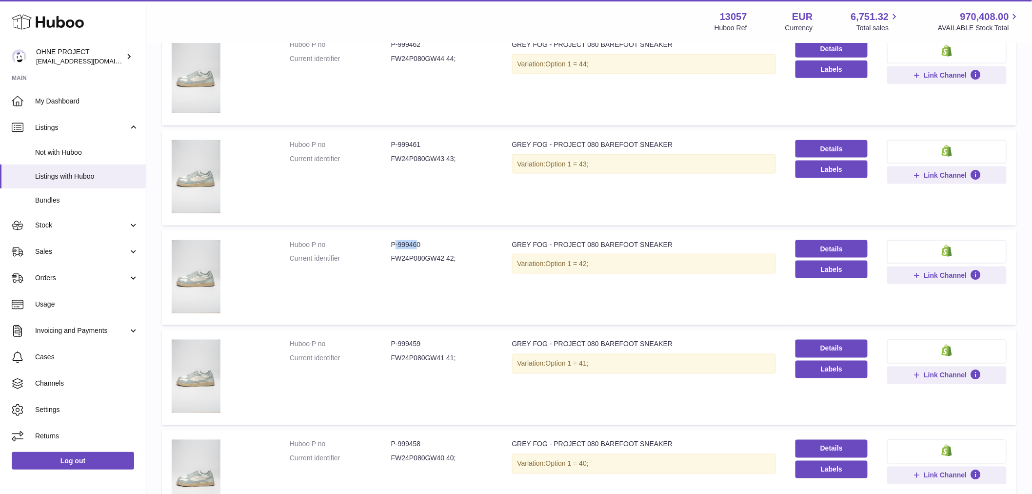
click at [412, 240] on dd "P-999460" at bounding box center [441, 244] width 101 height 9
drag, startPoint x: 397, startPoint y: 242, endPoint x: 436, endPoint y: 242, distance: 39.5
click at [436, 242] on dd "P-999460" at bounding box center [441, 244] width 101 height 9
copy dd "999460"
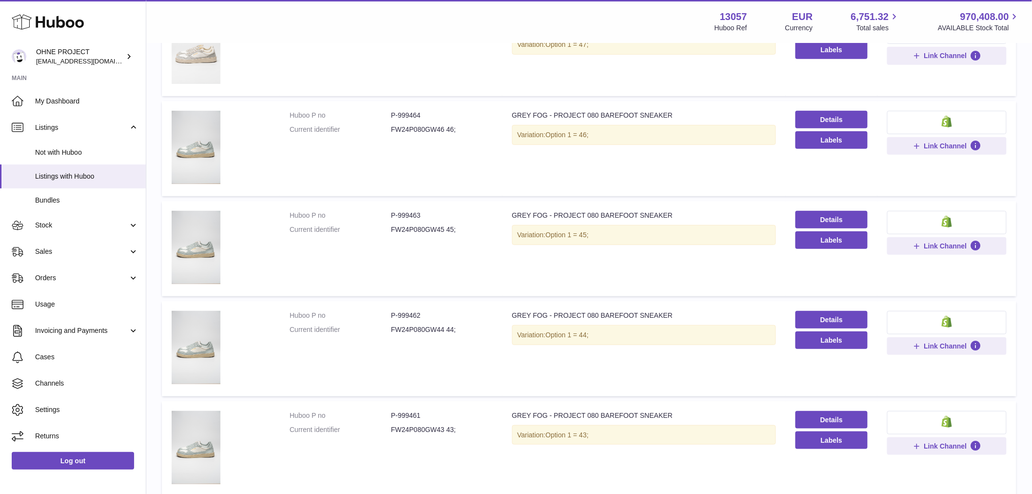
scroll to position [0, 0]
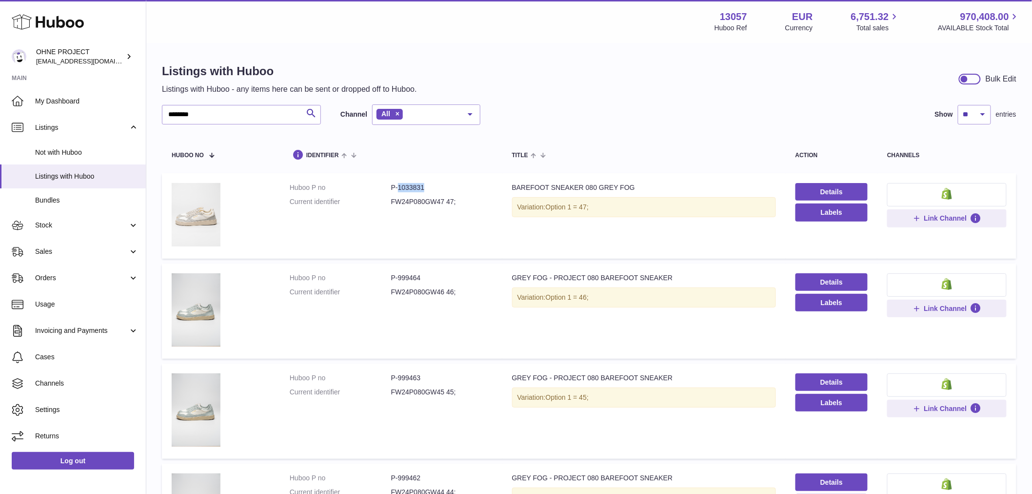
drag, startPoint x: 397, startPoint y: 188, endPoint x: 436, endPoint y: 188, distance: 39.0
click at [435, 188] on dd "P-1033831" at bounding box center [441, 187] width 101 height 9
copy dd "1033831"
drag, startPoint x: 396, startPoint y: 275, endPoint x: 440, endPoint y: 278, distance: 44.5
click at [440, 278] on dd "P-999464" at bounding box center [441, 277] width 101 height 9
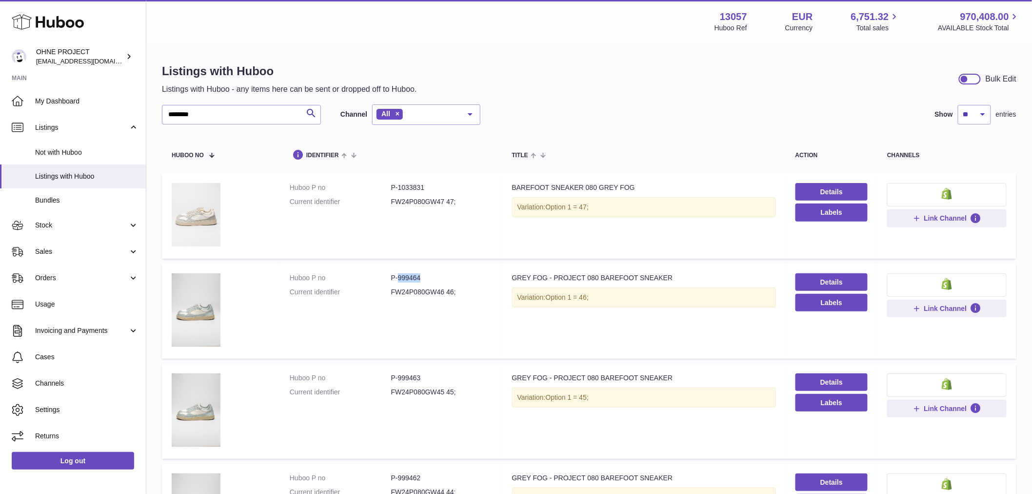
copy dd "999464"
drag, startPoint x: 222, startPoint y: 116, endPoint x: 162, endPoint y: 115, distance: 59.5
click at [165, 116] on input "********" at bounding box center [241, 115] width 159 height 20
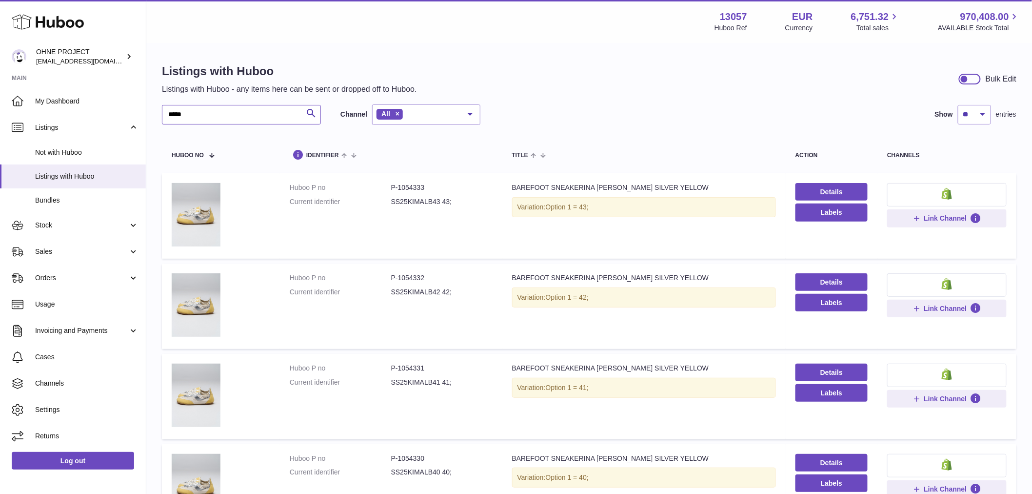
drag, startPoint x: 203, startPoint y: 117, endPoint x: 167, endPoint y: 135, distance: 40.4
click at [173, 133] on div "**** Search Channel All All eBay Amazon Shopify Woocommerce Etsy No elements fo…" at bounding box center [589, 499] width 854 height 790
type input "*"
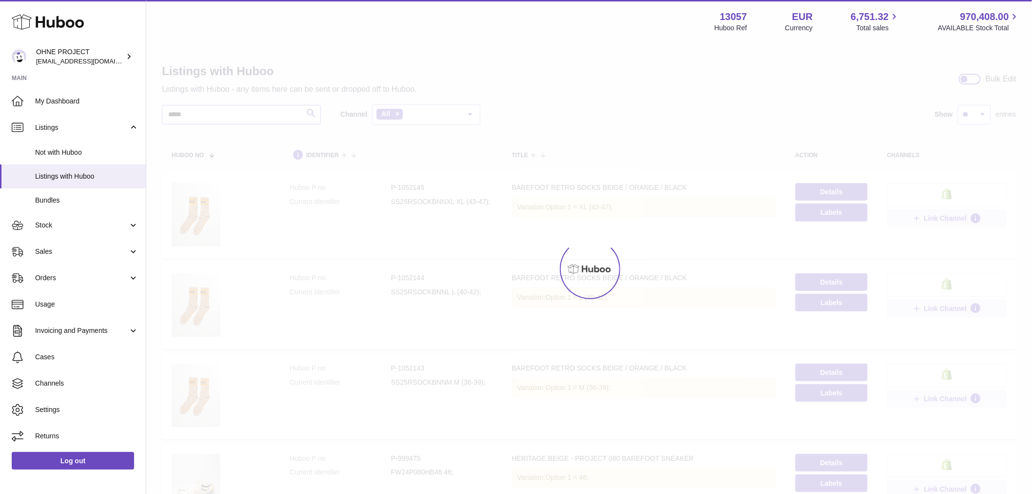
type input "*****"
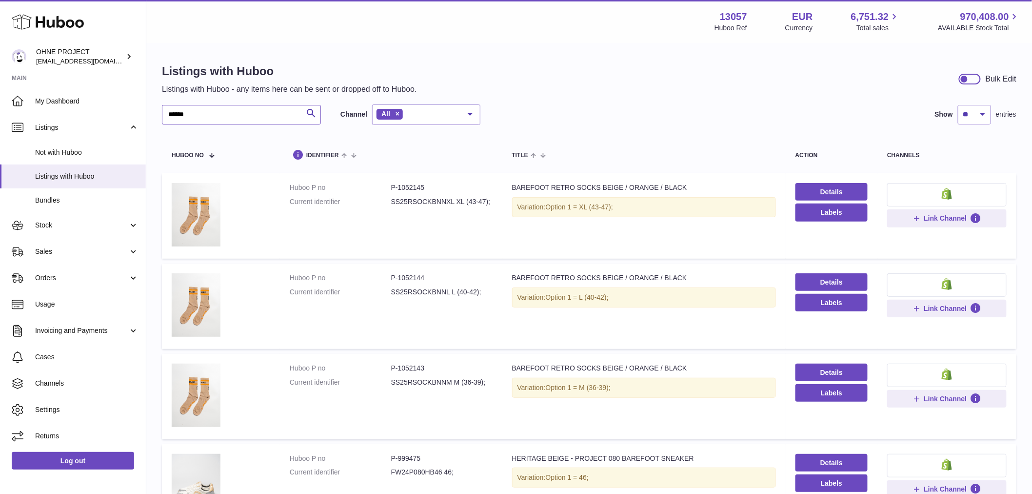
drag, startPoint x: 188, startPoint y: 117, endPoint x: 155, endPoint y: 124, distance: 33.9
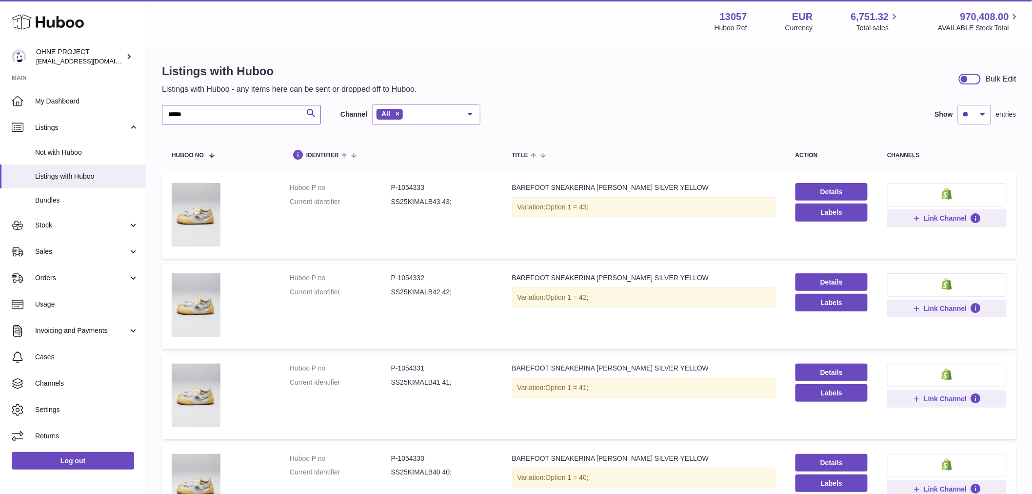
type input "****"
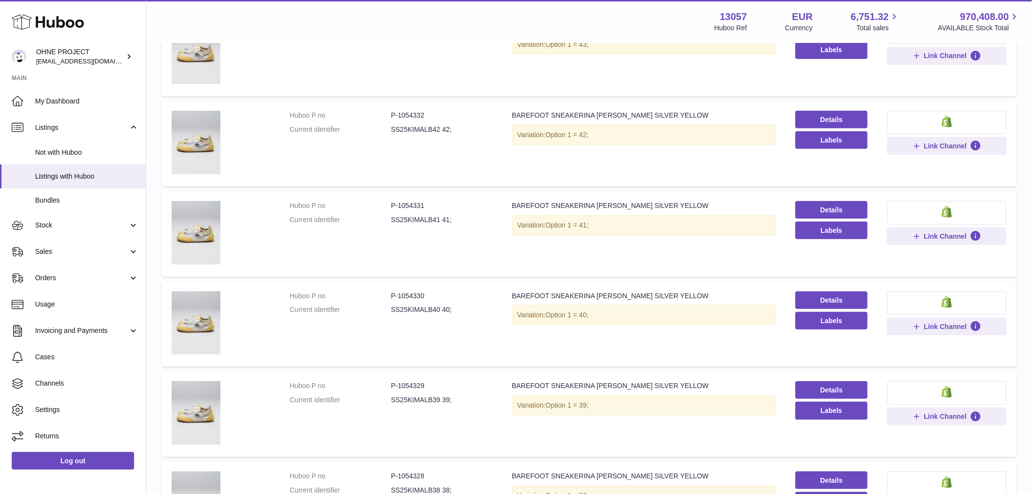
scroll to position [379, 0]
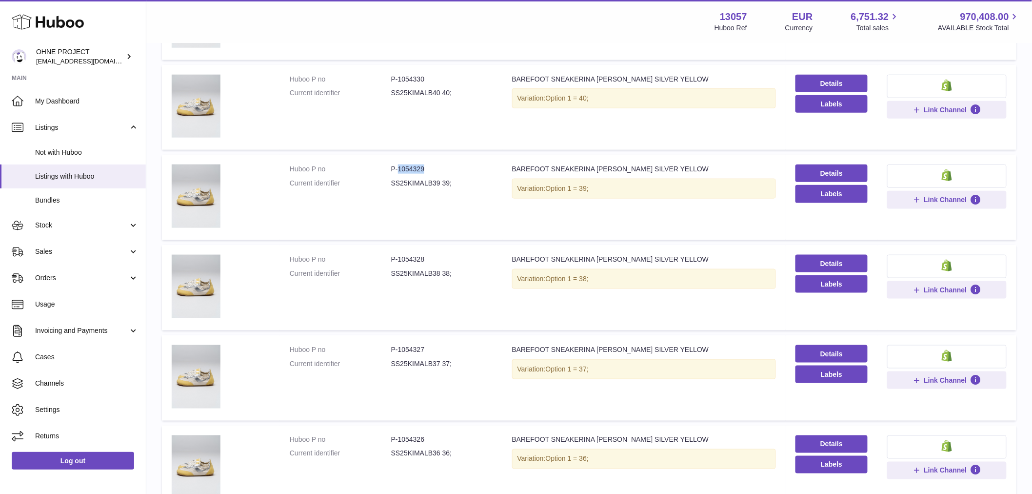
drag, startPoint x: 397, startPoint y: 166, endPoint x: 431, endPoint y: 167, distance: 34.1
click at [431, 167] on dd "P-1054329" at bounding box center [441, 168] width 101 height 9
copy dd "1054329"
drag, startPoint x: 396, startPoint y: 258, endPoint x: 434, endPoint y: 257, distance: 38.1
click at [434, 257] on dd "P-1054328" at bounding box center [441, 259] width 101 height 9
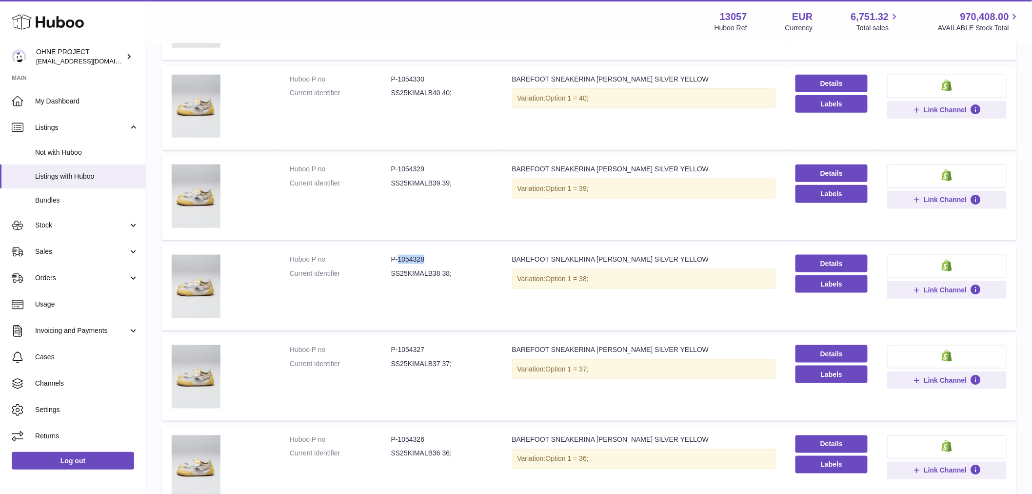
copy dd "1054328"
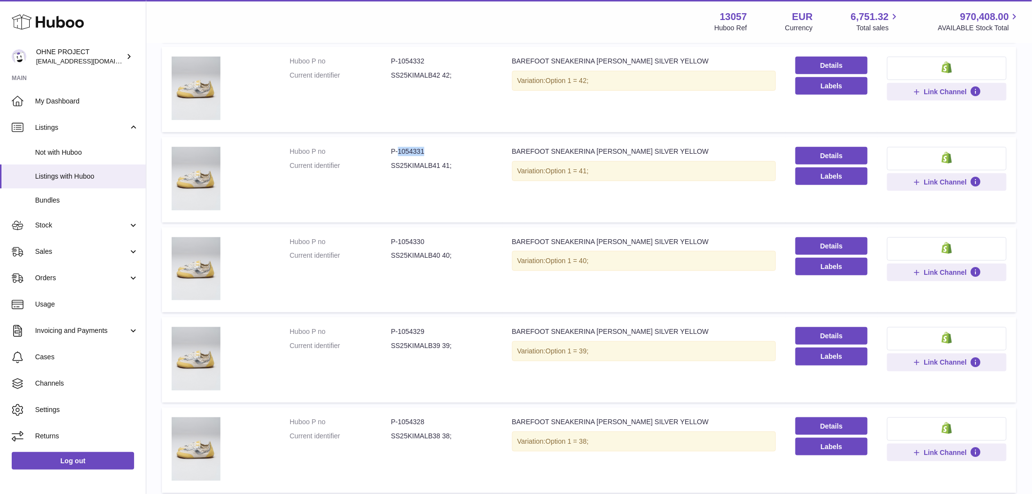
drag, startPoint x: 397, startPoint y: 147, endPoint x: 428, endPoint y: 147, distance: 31.7
click at [428, 147] on dd "P-1054331" at bounding box center [441, 151] width 101 height 9
copy dd "1054331"
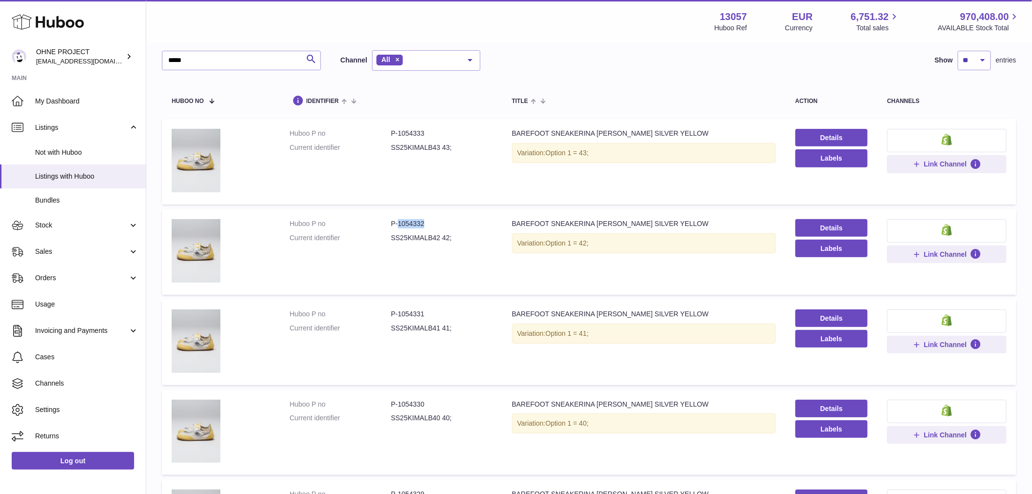
drag, startPoint x: 396, startPoint y: 218, endPoint x: 436, endPoint y: 220, distance: 40.5
click at [436, 220] on dd "P-1054332" at bounding box center [441, 223] width 101 height 9
copy dd "1054332"
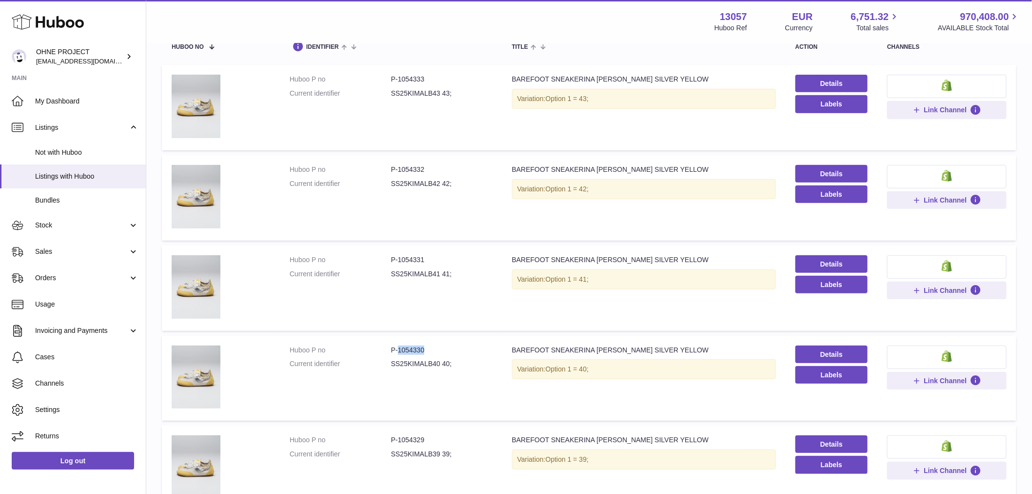
drag, startPoint x: 396, startPoint y: 348, endPoint x: 437, endPoint y: 341, distance: 42.0
click at [437, 342] on td "Huboo P no P-1054330 Current identifier SS25KIMALB40 40;" at bounding box center [391, 378] width 222 height 85
copy dd "1054330"
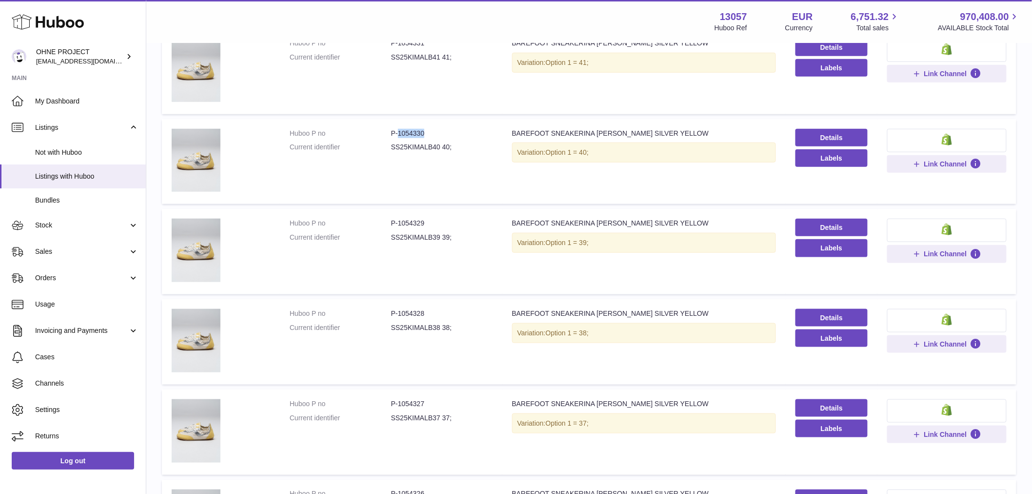
scroll to position [476, 0]
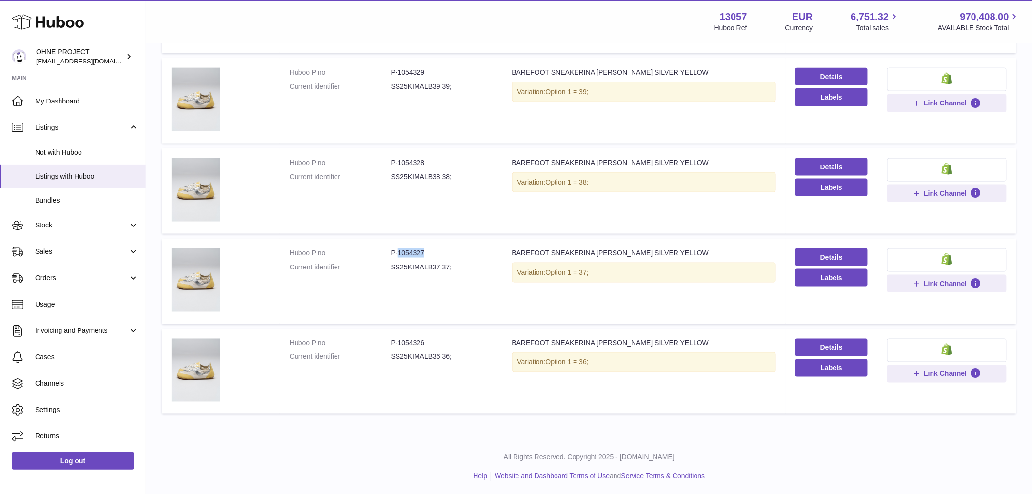
drag, startPoint x: 397, startPoint y: 251, endPoint x: 455, endPoint y: 251, distance: 57.1
click at [455, 251] on dd "P-1054327" at bounding box center [441, 252] width 101 height 9
copy dd "1054327"
